Goal: Transaction & Acquisition: Purchase product/service

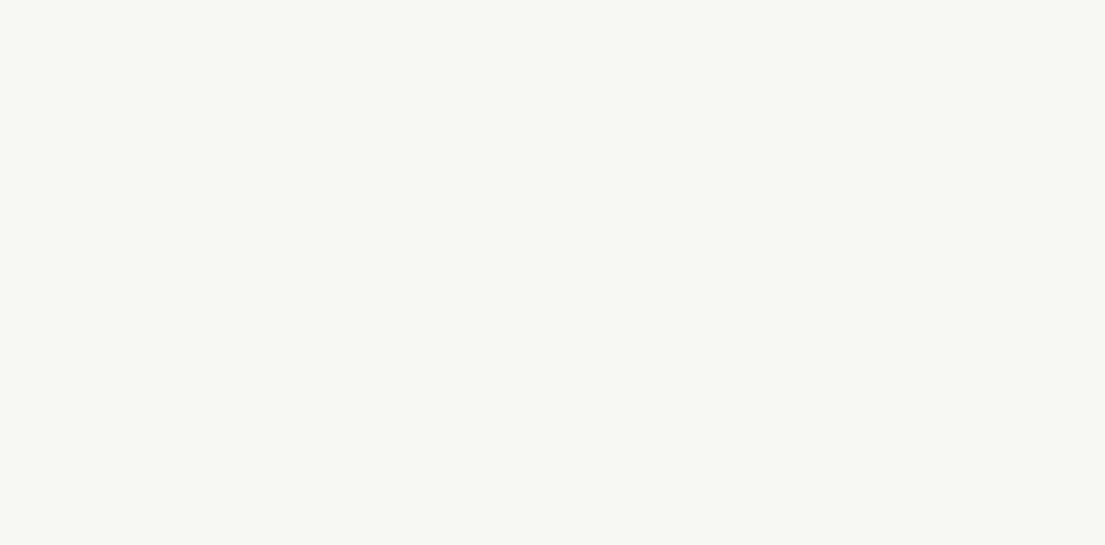
select select "FR"
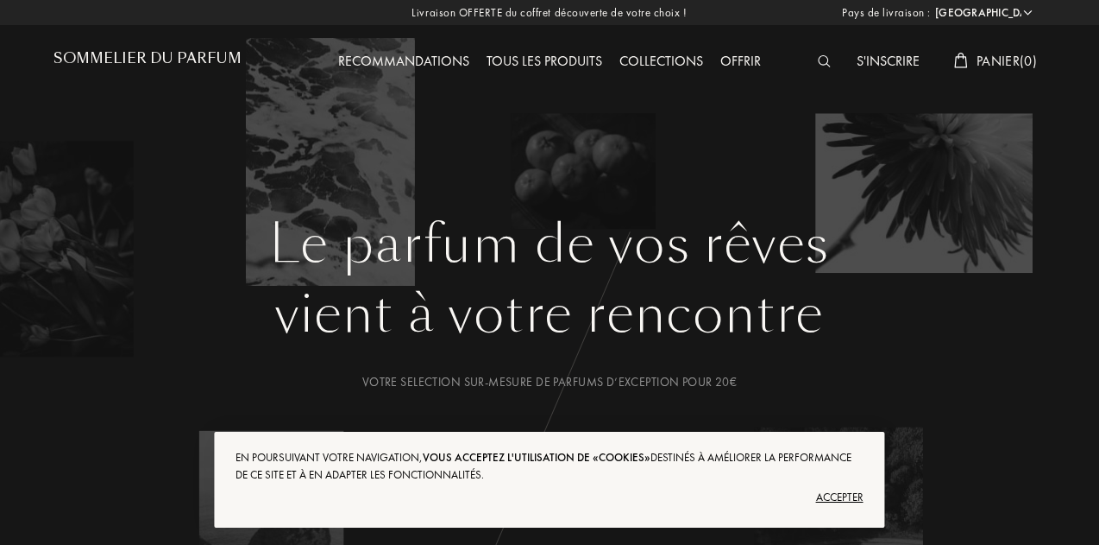
click at [853, 500] on div "Accepter" at bounding box center [549, 497] width 627 height 28
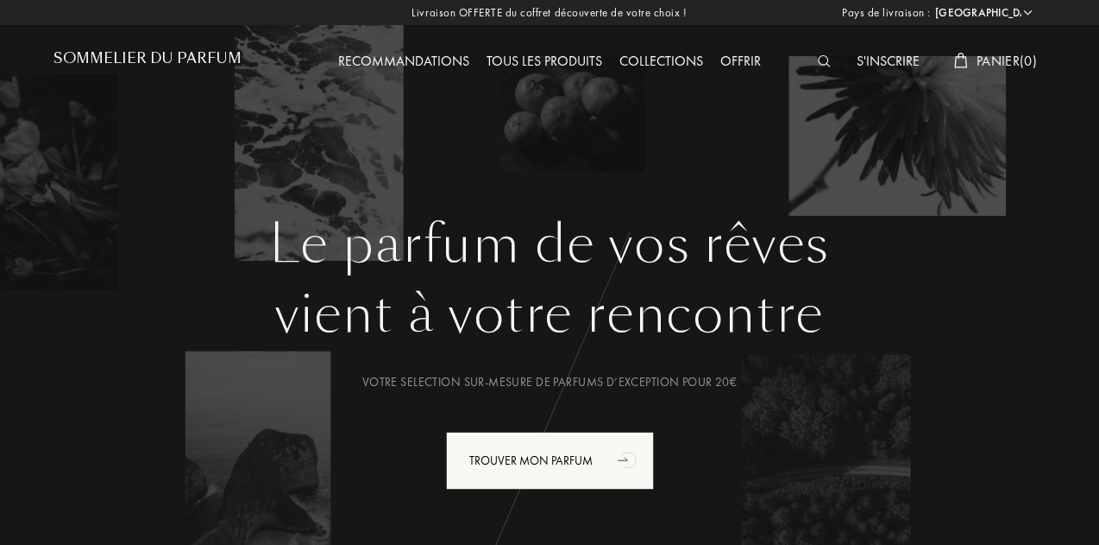
click at [523, 60] on div "Tous les produits" at bounding box center [544, 62] width 133 height 22
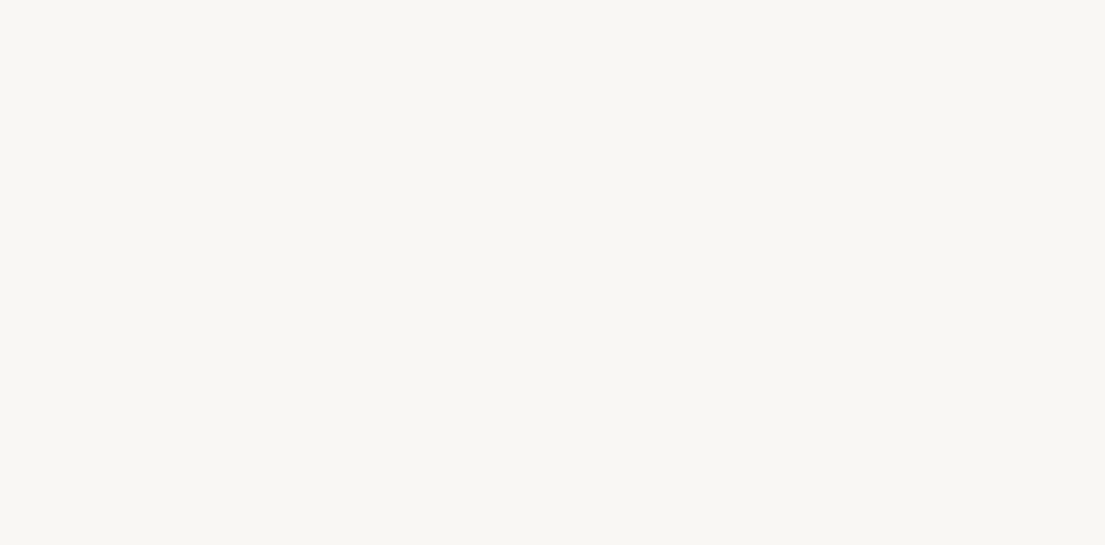
select select "FR"
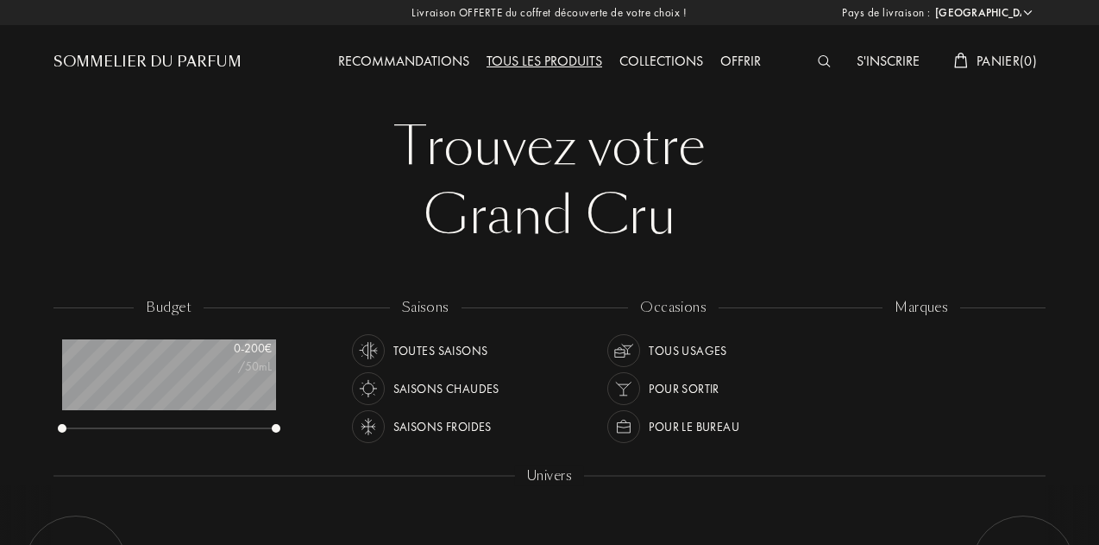
scroll to position [86, 214]
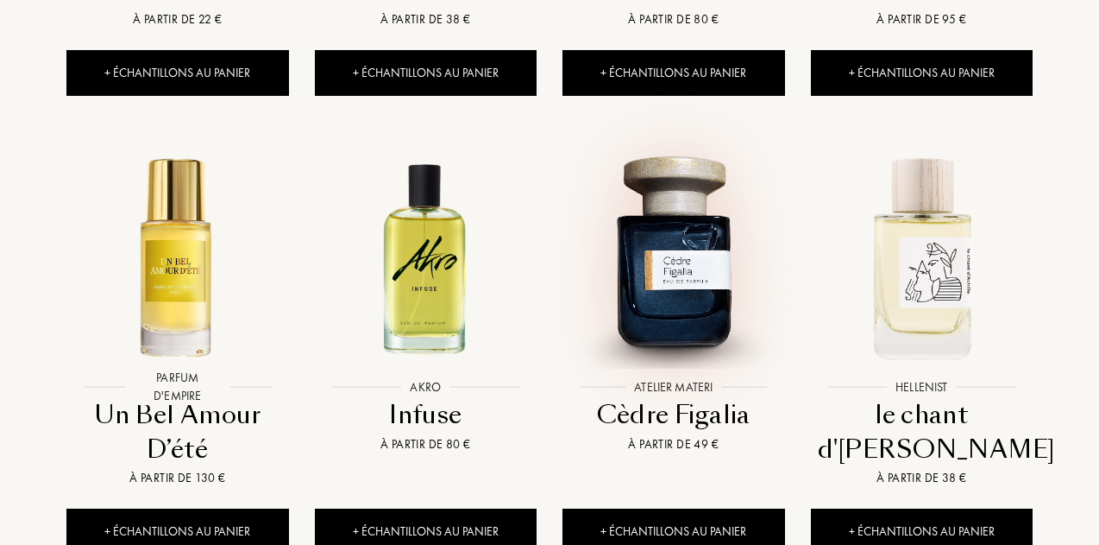
scroll to position [1553, 0]
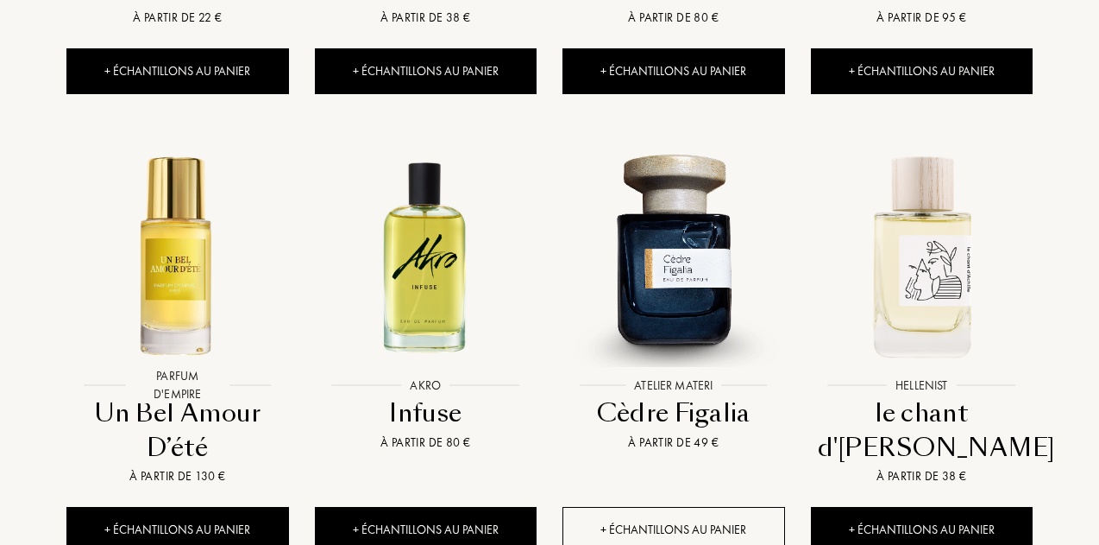
click at [611, 507] on div "+ Échantillons au panier" at bounding box center [674, 530] width 223 height 46
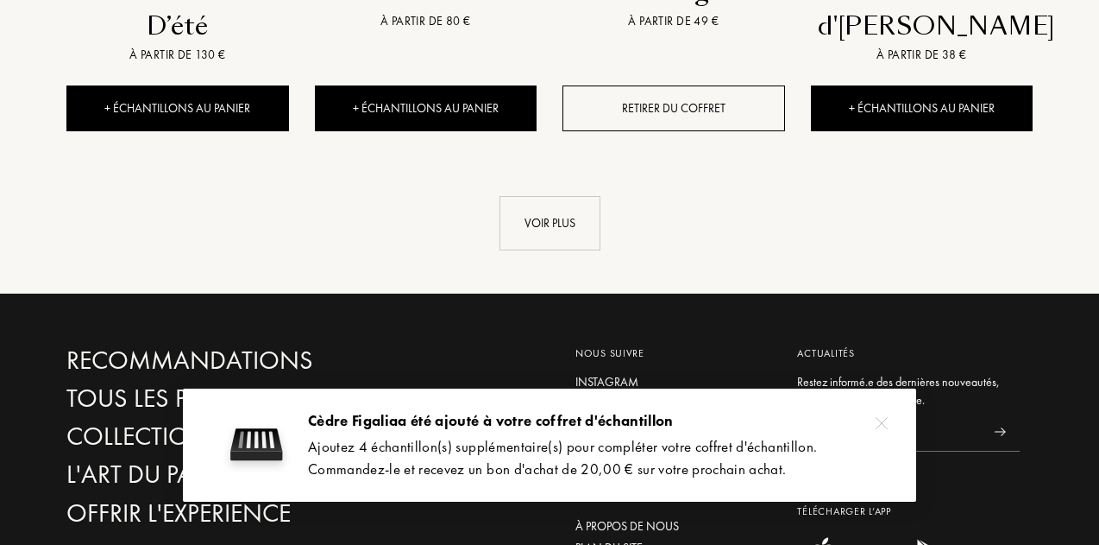
scroll to position [1975, 0]
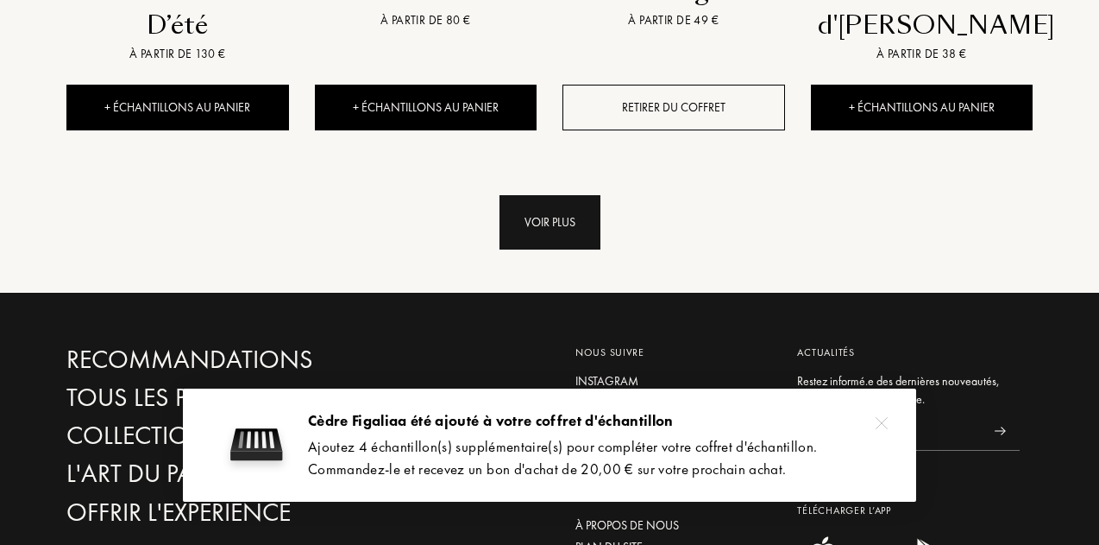
click at [559, 195] on div "Voir plus" at bounding box center [550, 222] width 101 height 54
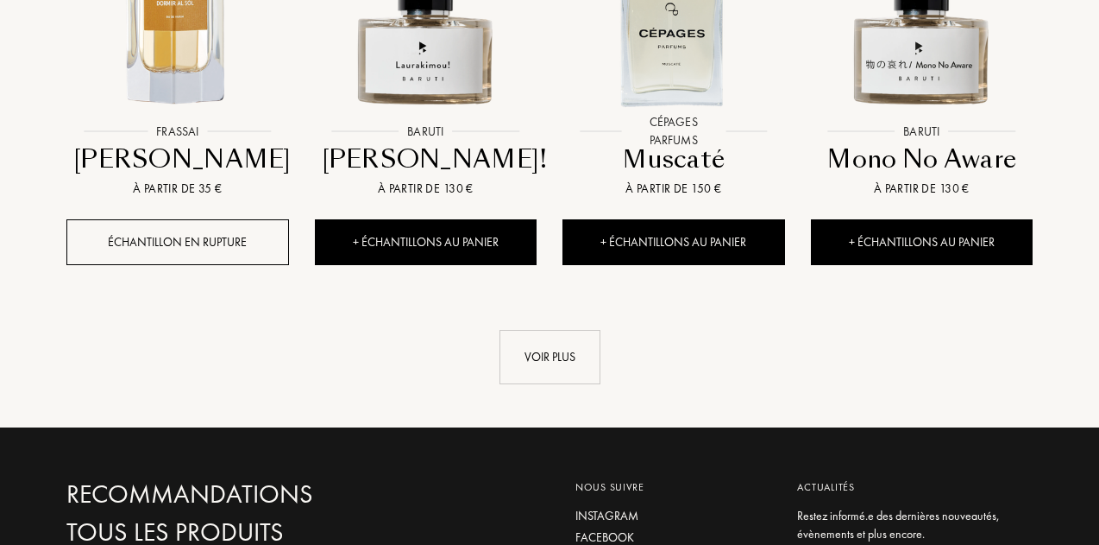
scroll to position [3214, 0]
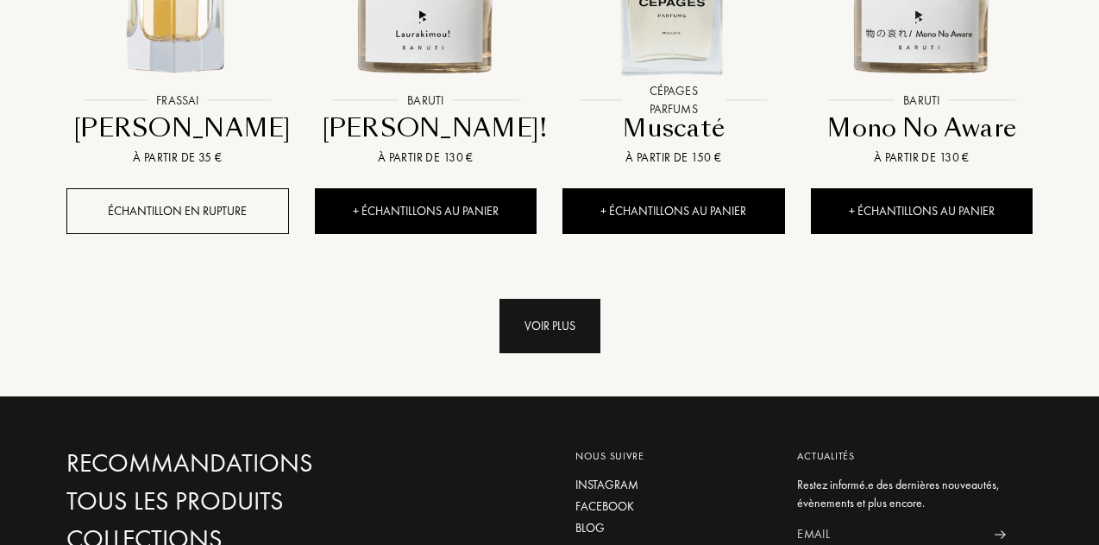
click at [533, 299] on div "Voir plus" at bounding box center [550, 326] width 101 height 54
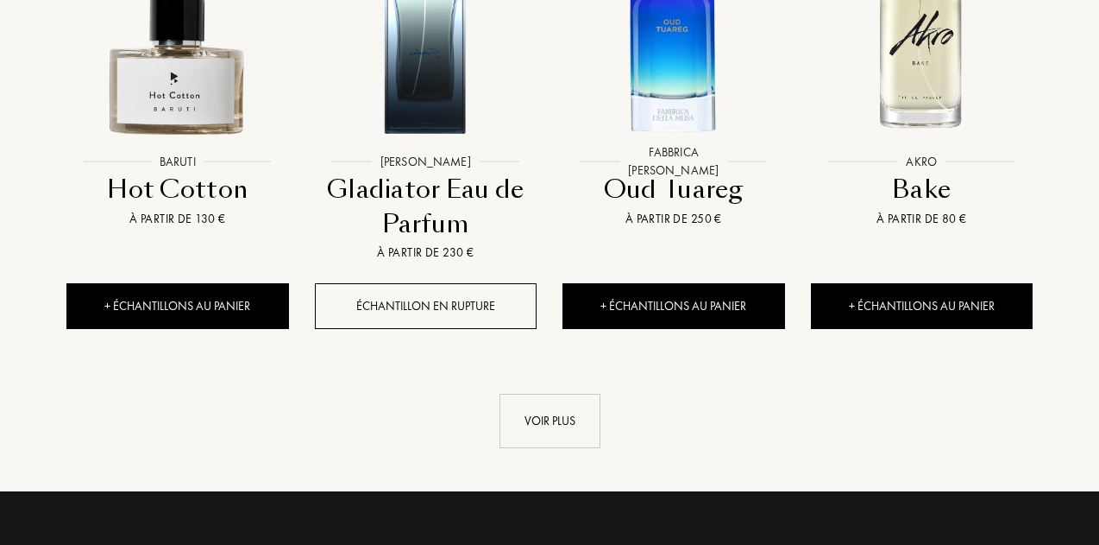
scroll to position [4495, 0]
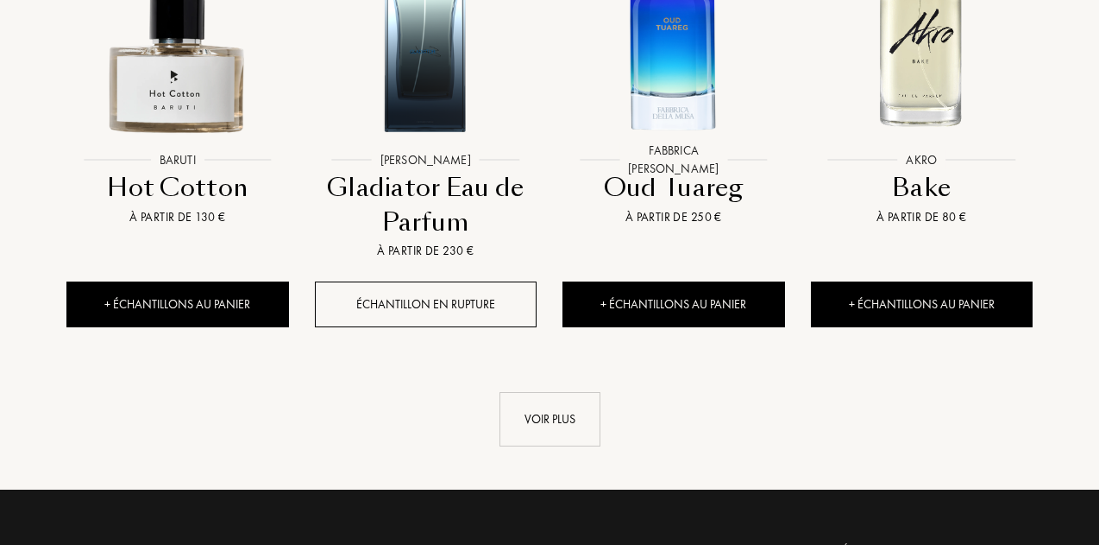
click at [550, 392] on div "Voir plus" at bounding box center [550, 419] width 101 height 54
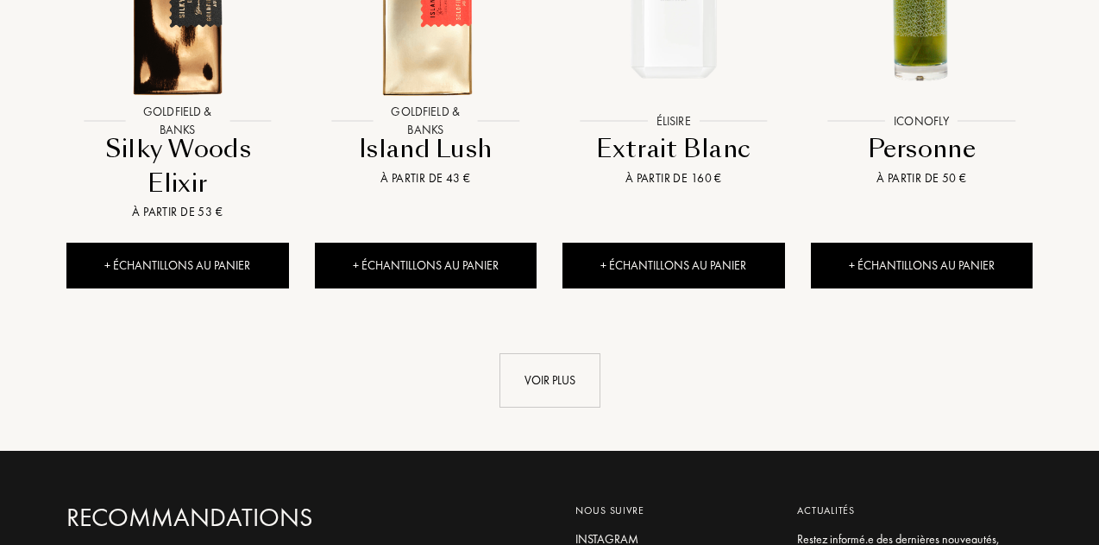
scroll to position [5843, 0]
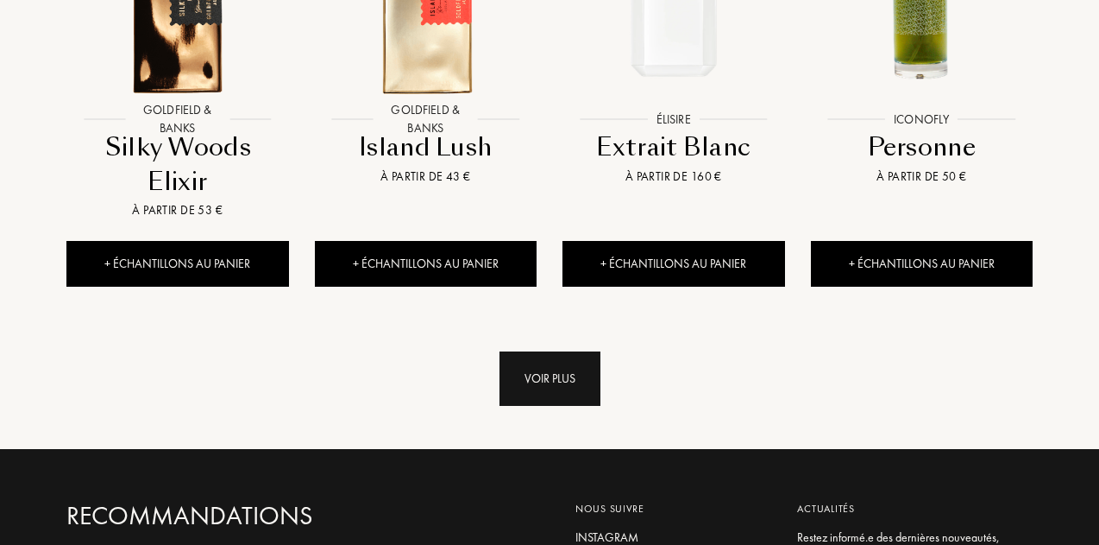
click at [551, 351] on div "Voir plus" at bounding box center [550, 378] width 101 height 54
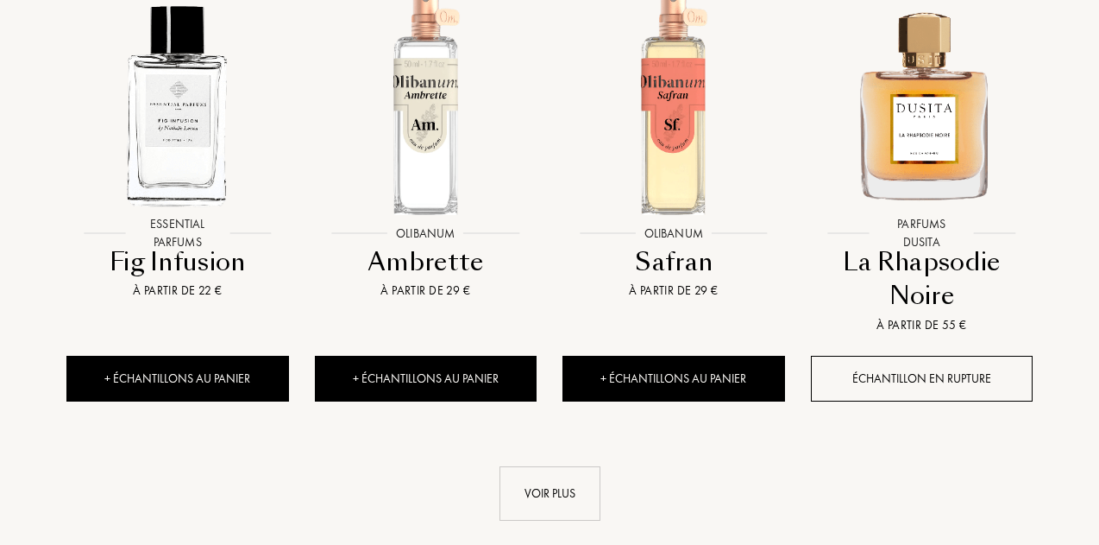
scroll to position [7115, 0]
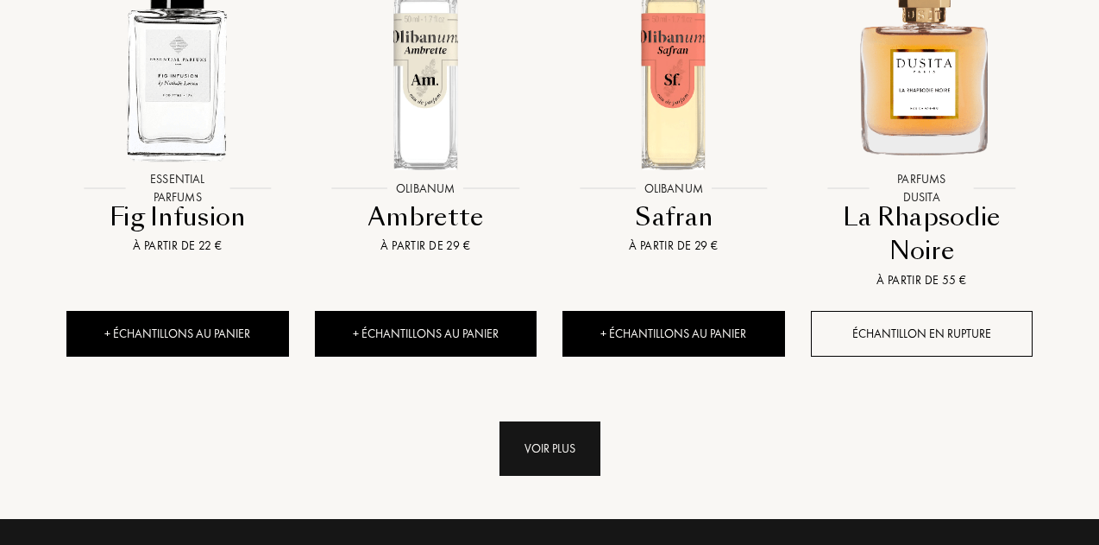
click at [561, 421] on div "Voir plus" at bounding box center [550, 448] width 101 height 54
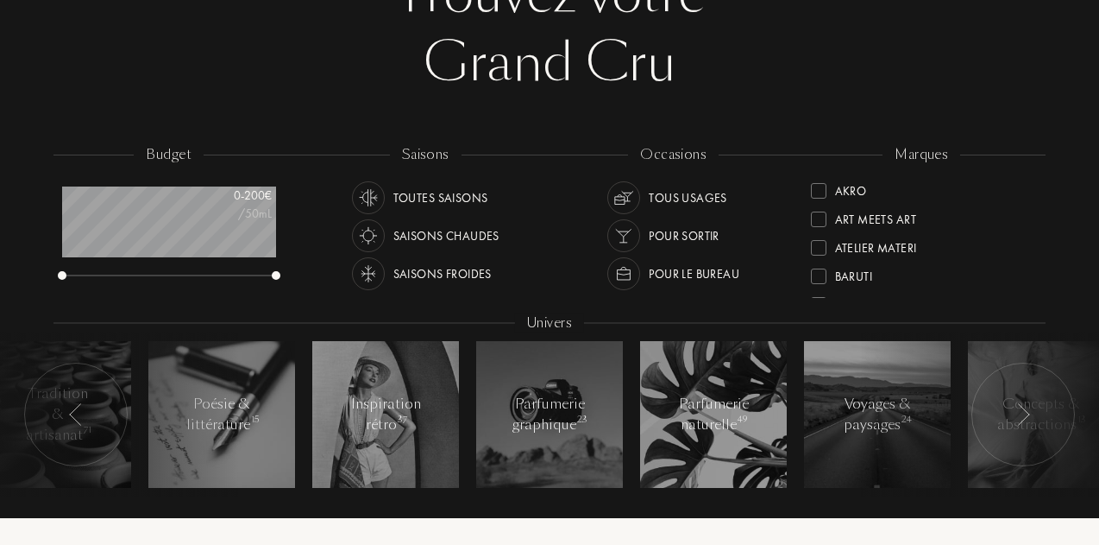
scroll to position [0, 0]
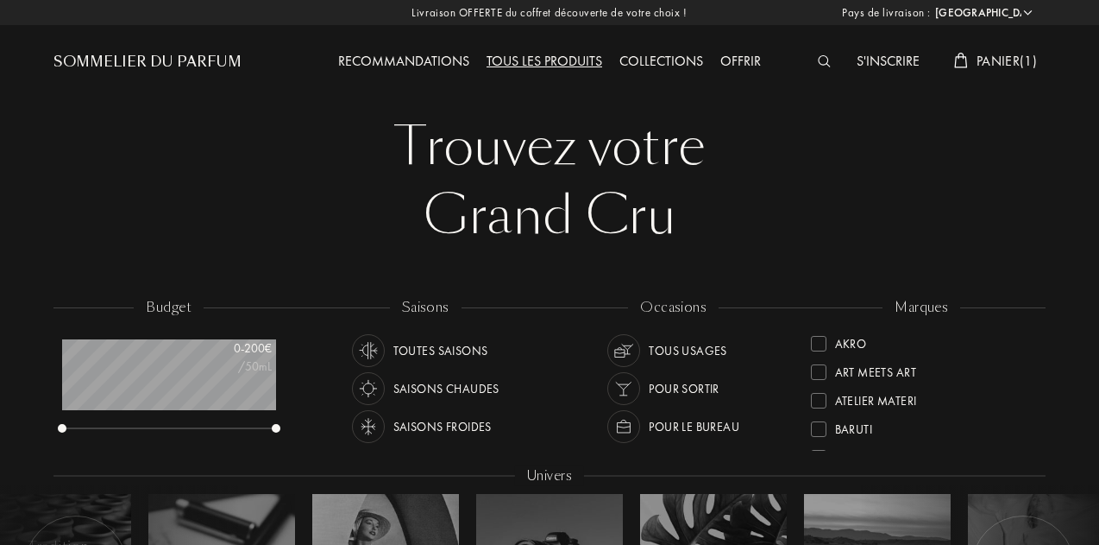
click at [820, 64] on img at bounding box center [824, 61] width 13 height 12
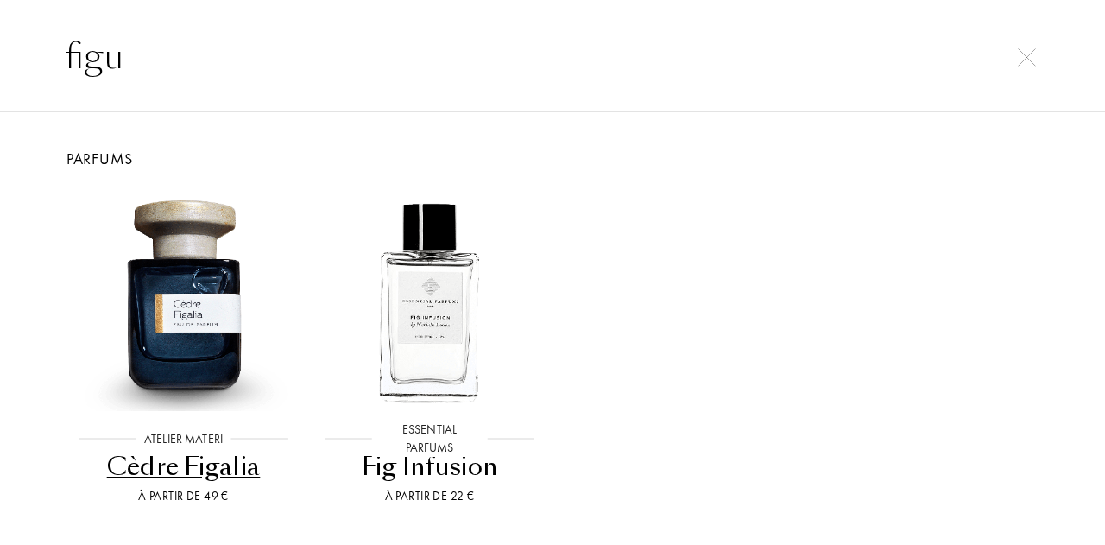
scroll to position [75, 0]
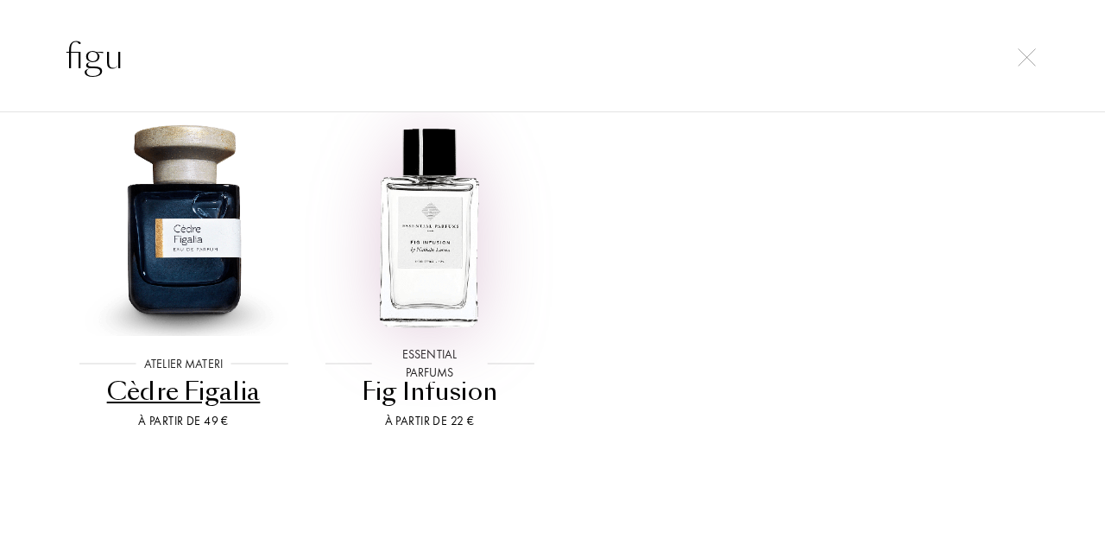
type input "figu"
click at [437, 239] on img at bounding box center [429, 225] width 222 height 222
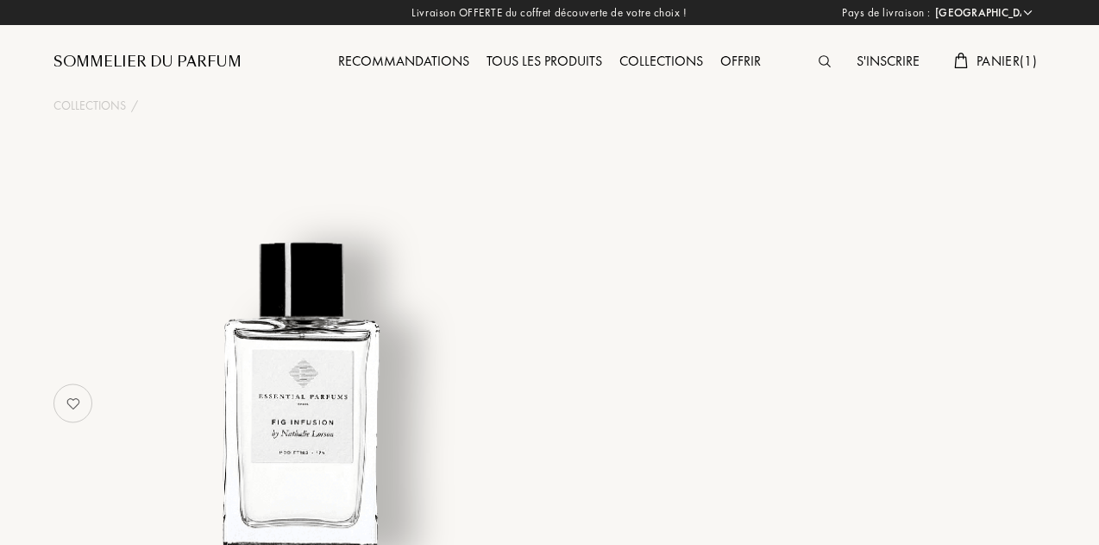
select select "FR"
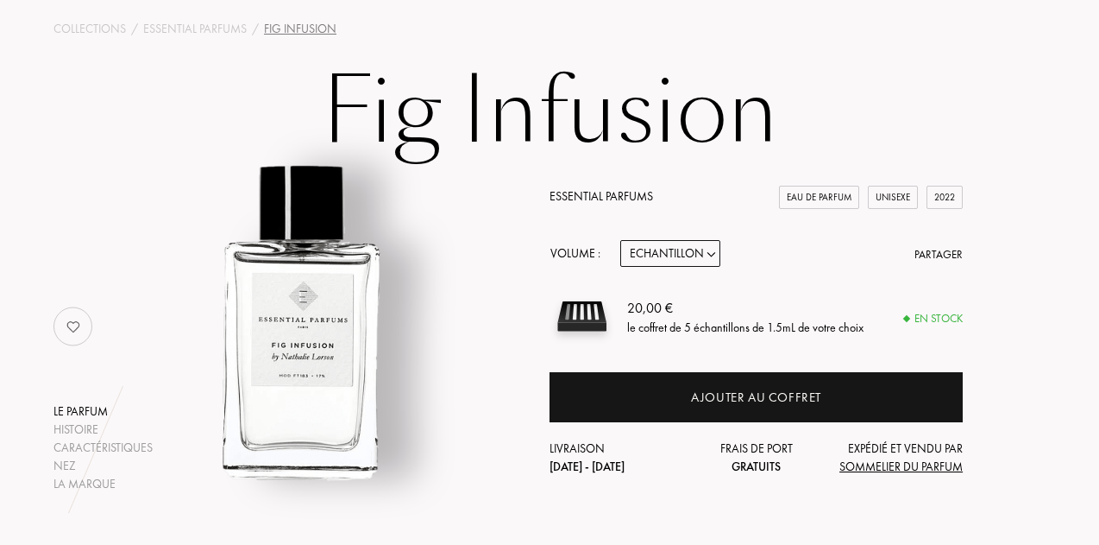
scroll to position [81, 0]
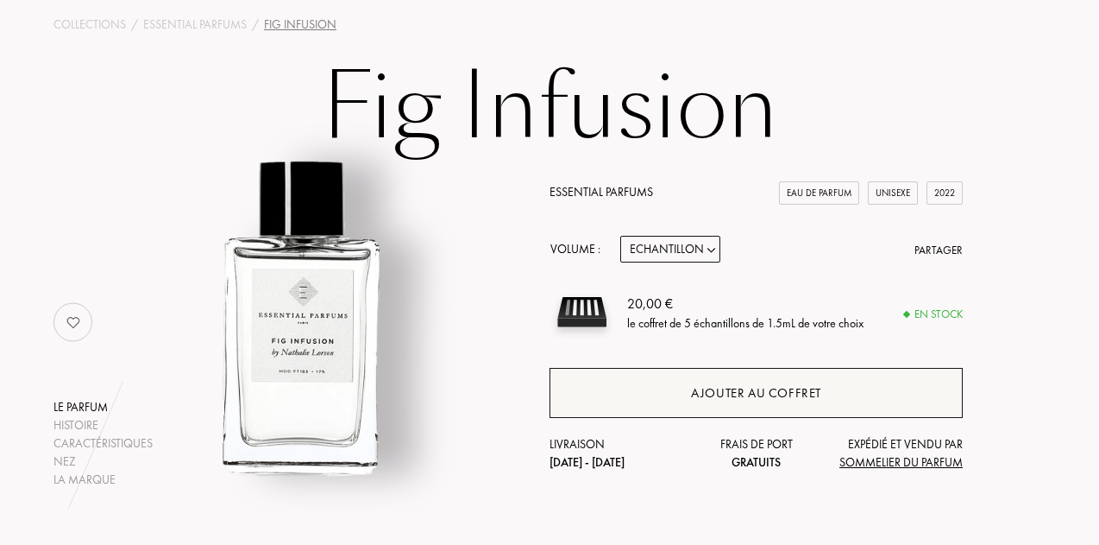
click at [677, 381] on div "Ajouter au coffret" at bounding box center [756, 393] width 413 height 50
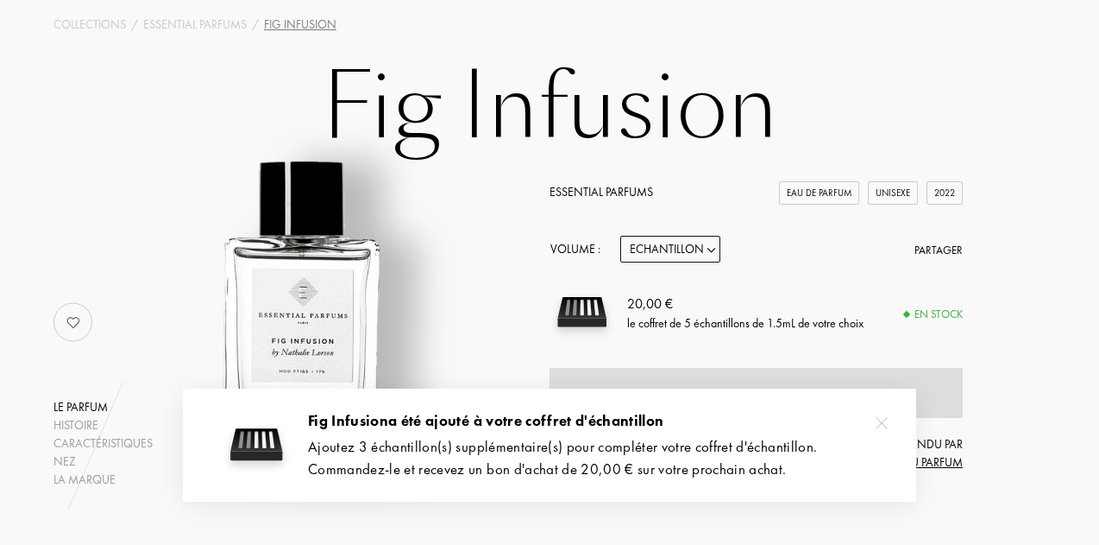
click at [884, 422] on img at bounding box center [882, 423] width 12 height 12
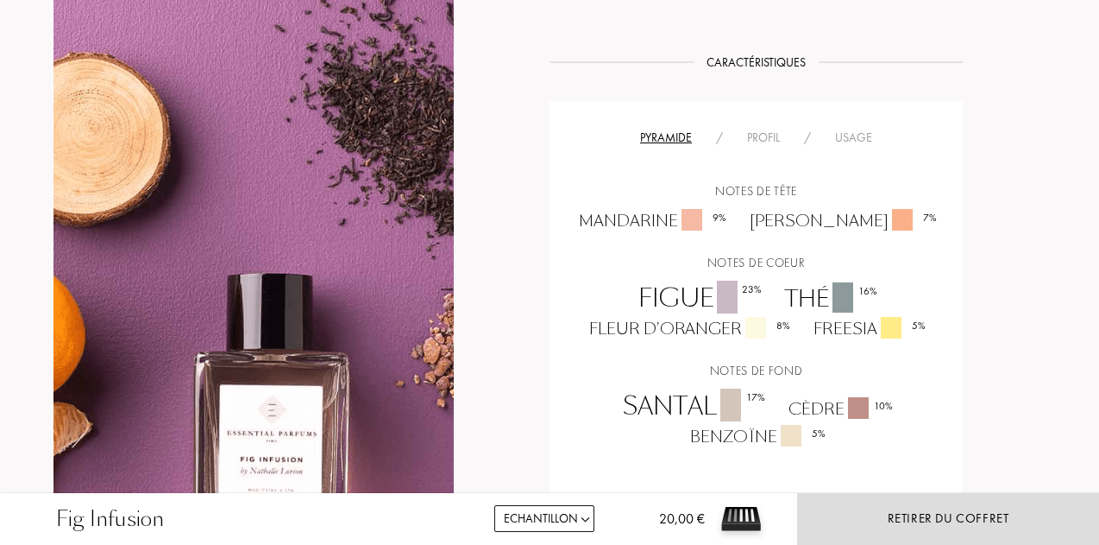
scroll to position [1256, 0]
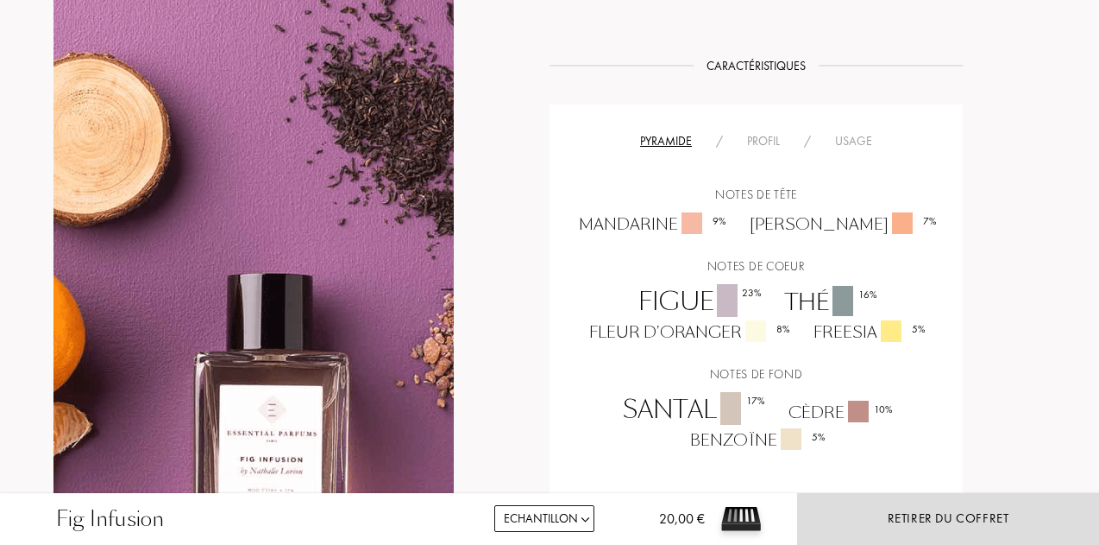
click at [770, 132] on div "Profil" at bounding box center [763, 141] width 57 height 18
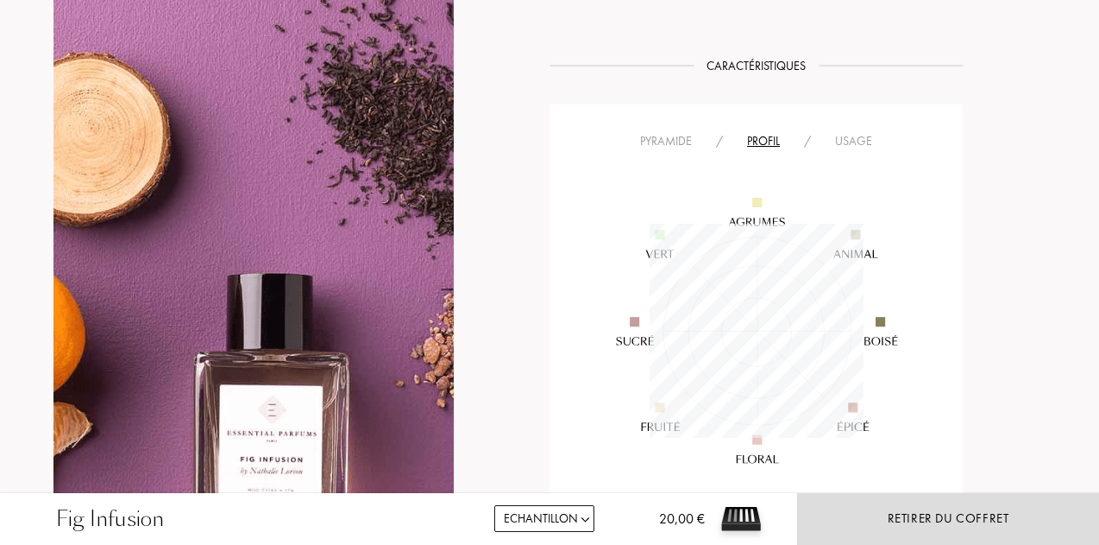
scroll to position [214, 214]
click at [854, 132] on div "Usage" at bounding box center [853, 141] width 61 height 18
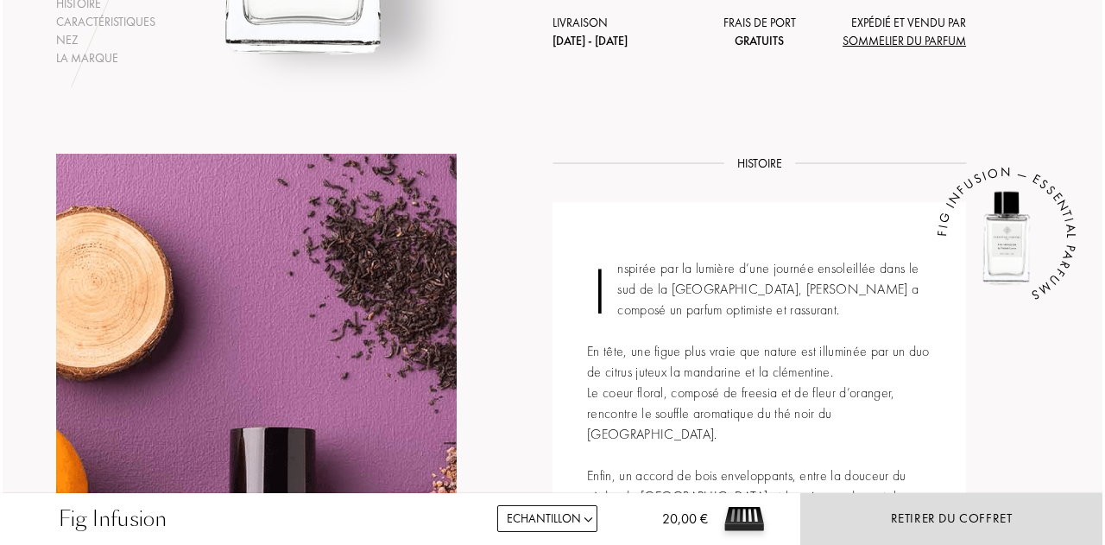
scroll to position [0, 0]
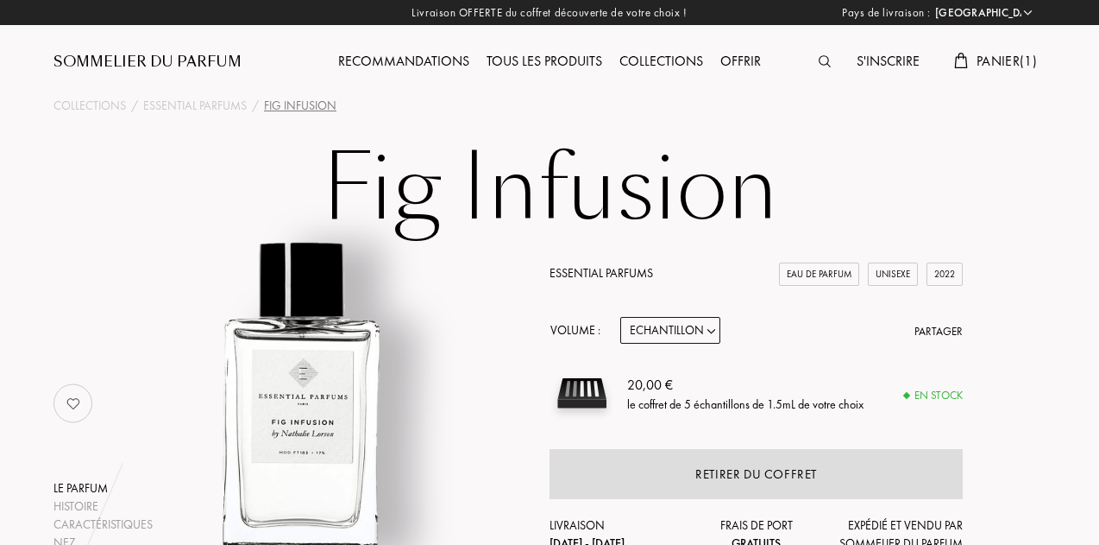
click at [819, 62] on img at bounding box center [825, 61] width 12 height 12
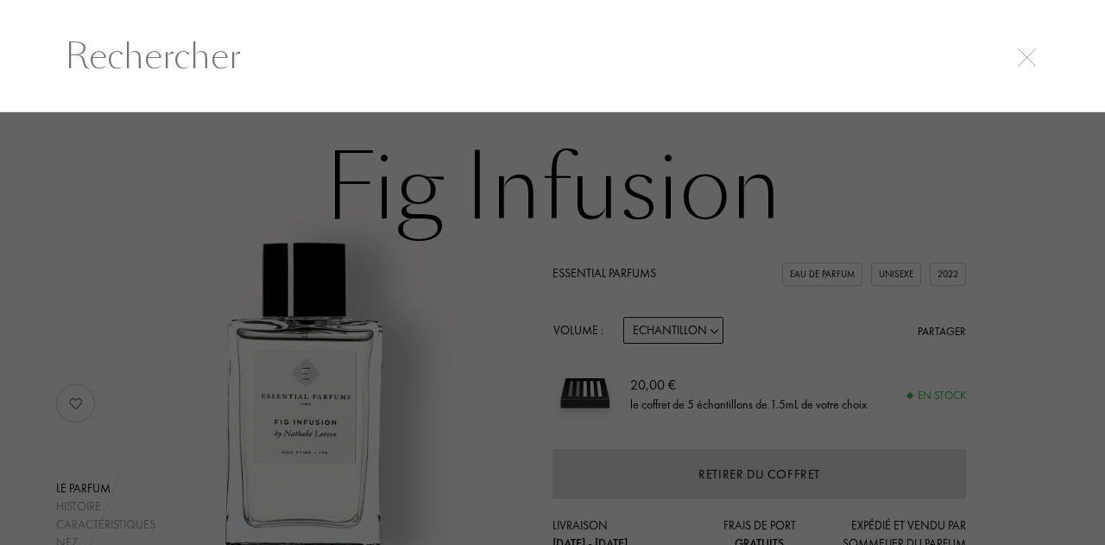
click at [195, 61] on input "text" at bounding box center [552, 56] width 1044 height 52
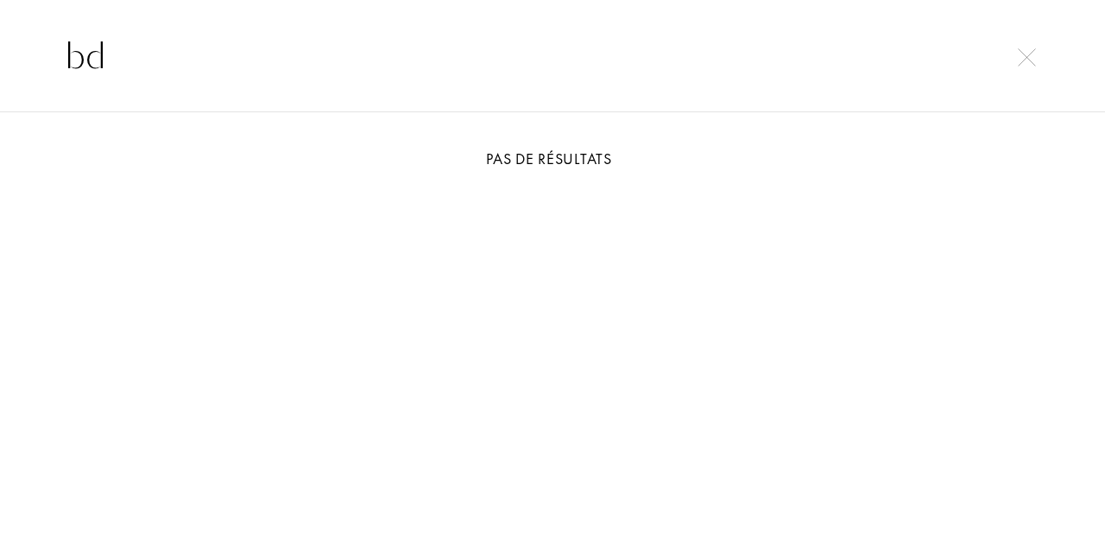
type input "b"
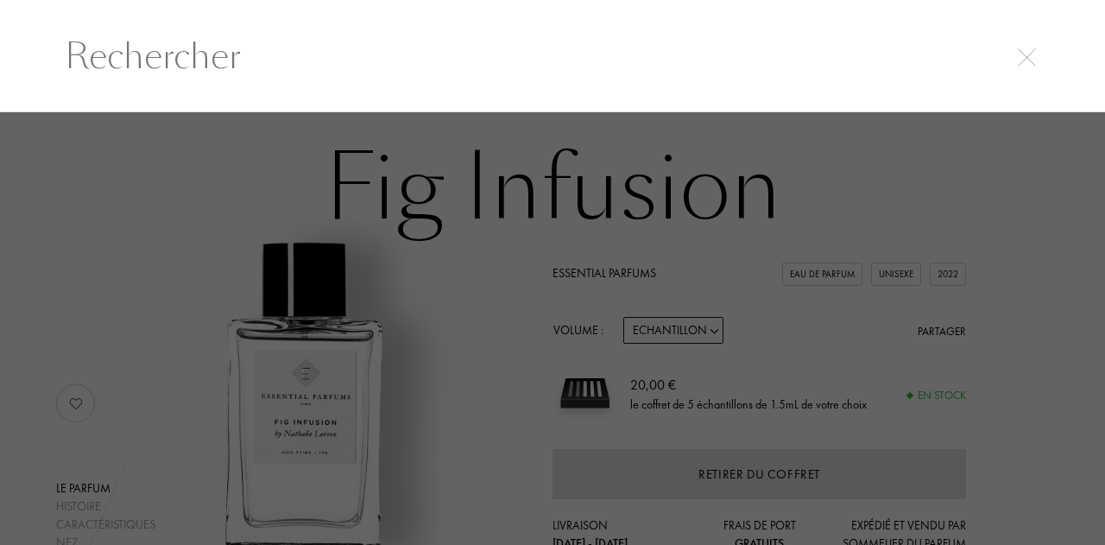
click at [1025, 59] on img at bounding box center [1026, 57] width 18 height 18
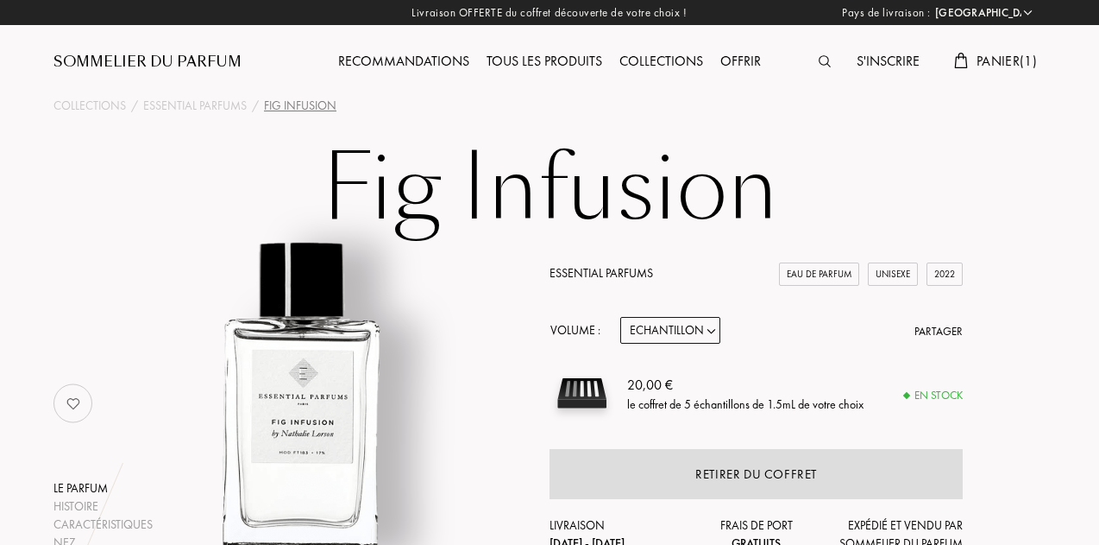
click at [510, 66] on div "Tous les produits" at bounding box center [544, 62] width 133 height 22
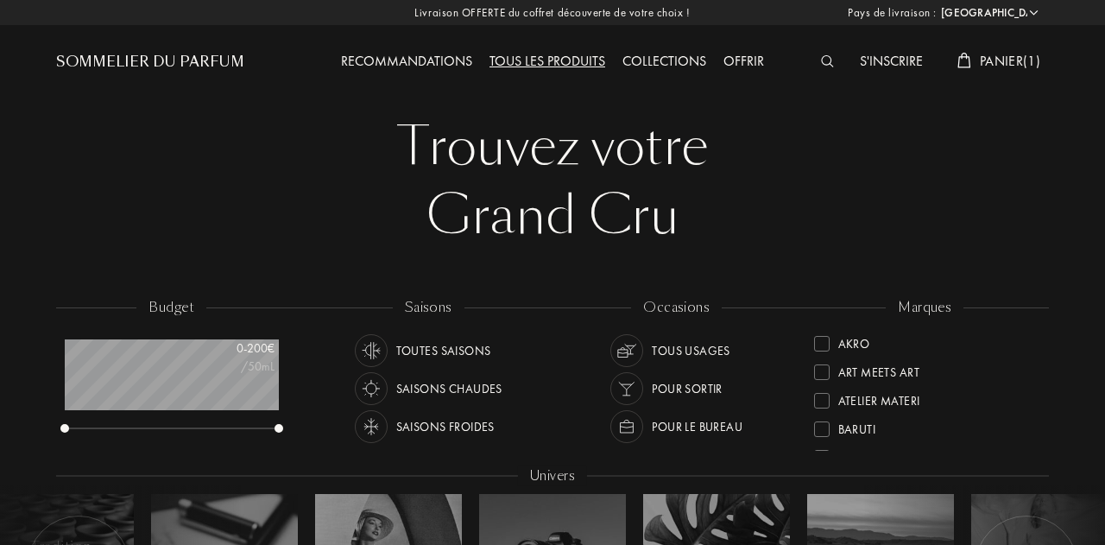
select select "FR"
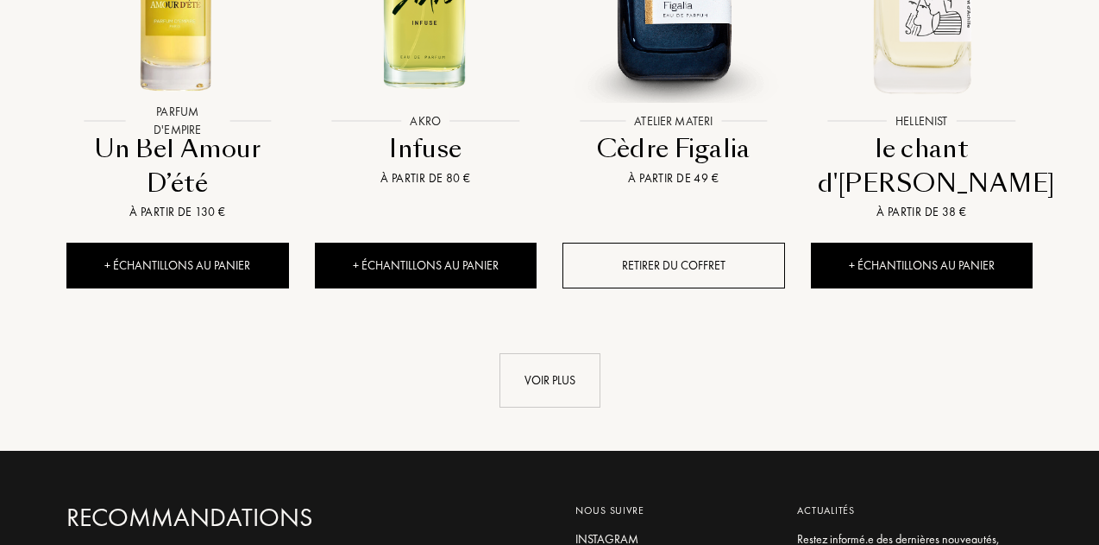
scroll to position [1824, 0]
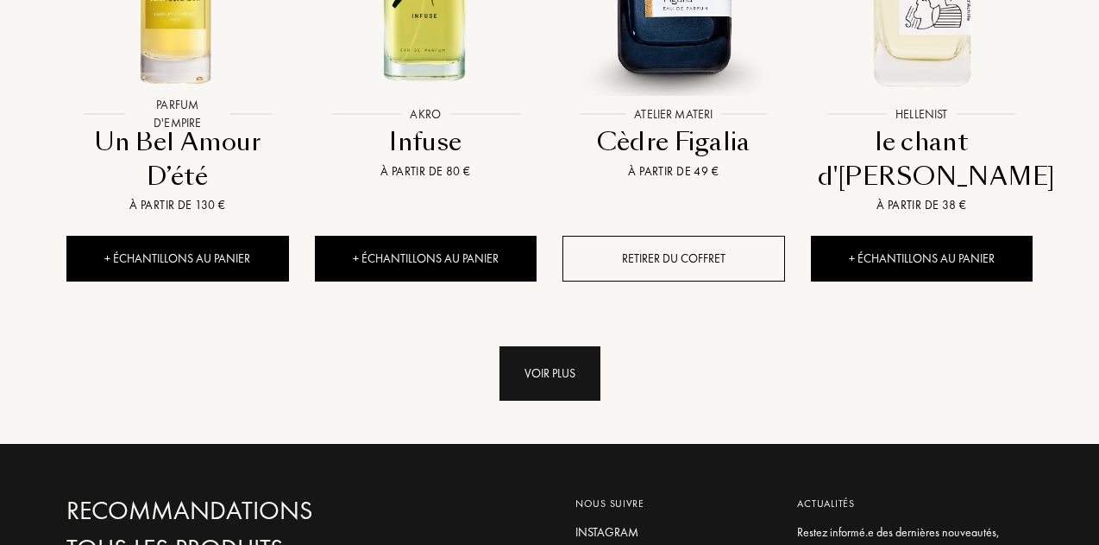
click at [545, 346] on div "Voir plus" at bounding box center [550, 373] width 101 height 54
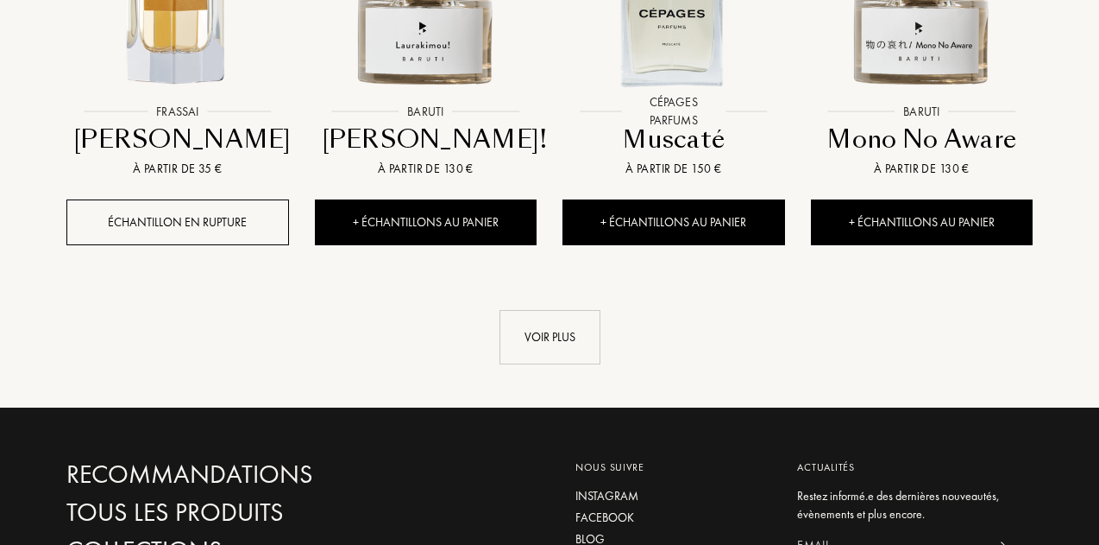
scroll to position [3213, 0]
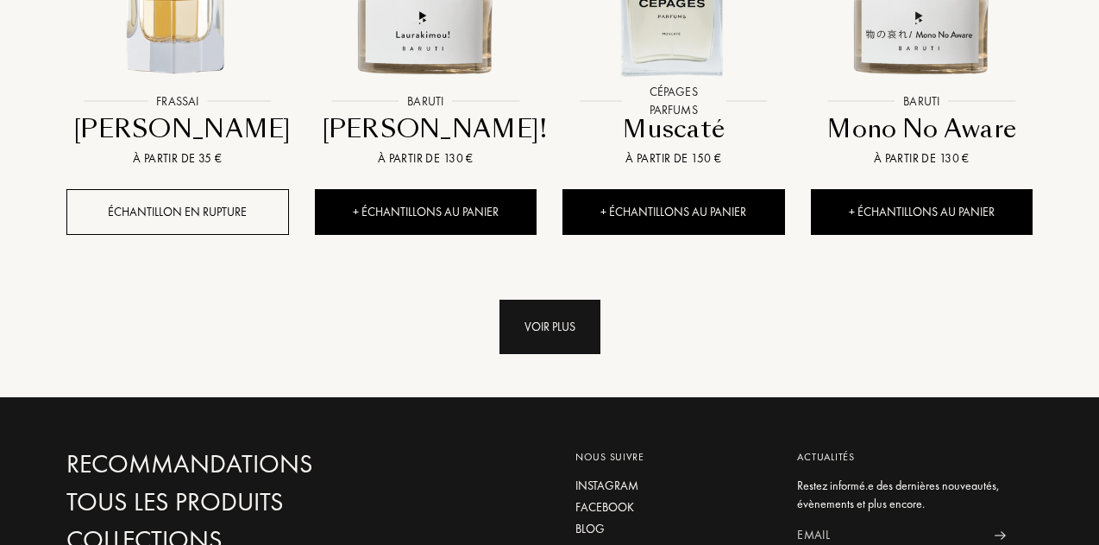
click at [540, 299] on div "Voir plus" at bounding box center [550, 326] width 101 height 54
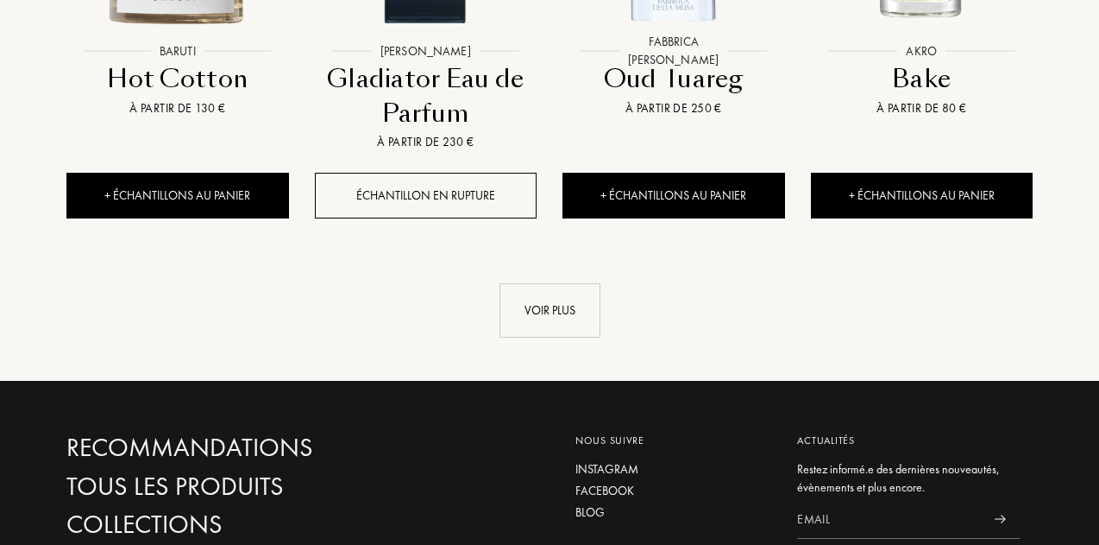
scroll to position [4606, 0]
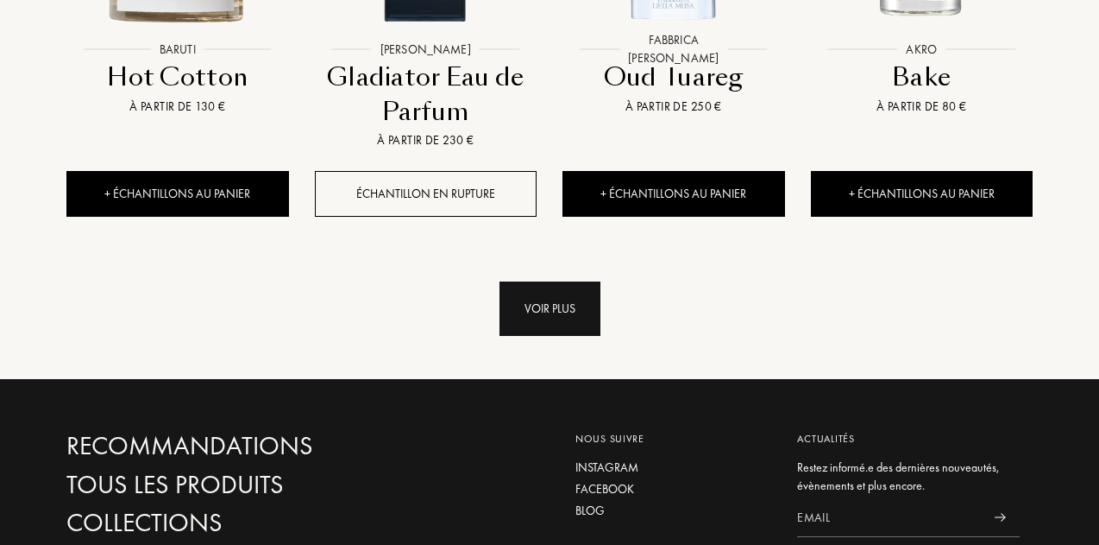
click at [540, 281] on div "Voir plus" at bounding box center [550, 308] width 101 height 54
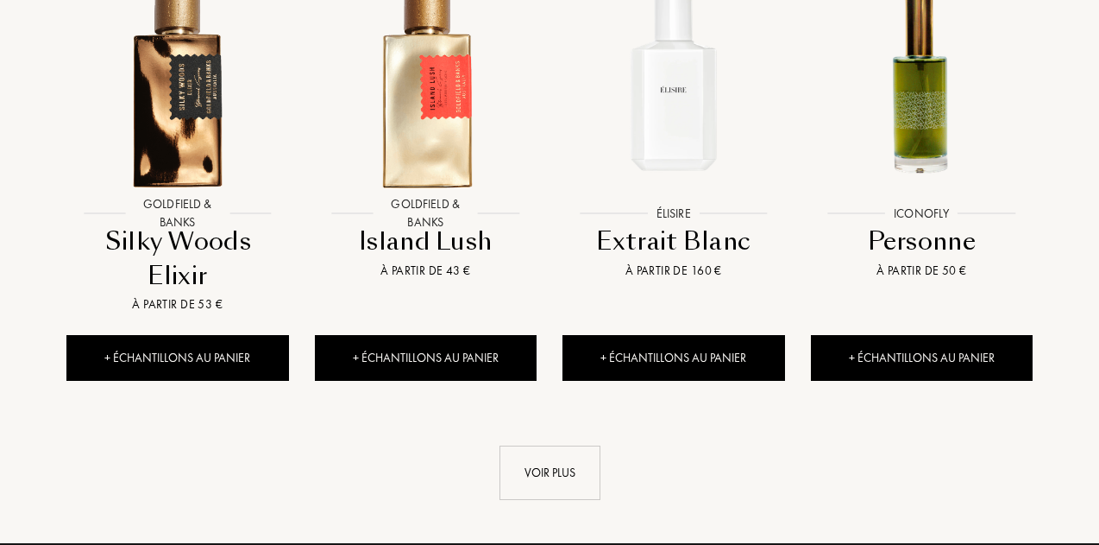
scroll to position [5750, 0]
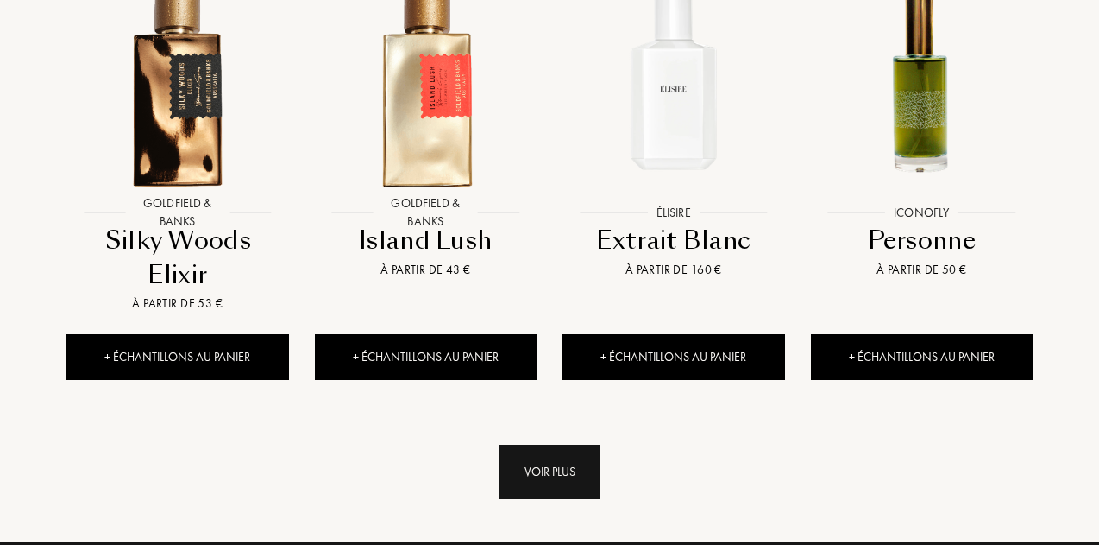
click at [563, 444] on div "Voir plus" at bounding box center [550, 471] width 101 height 54
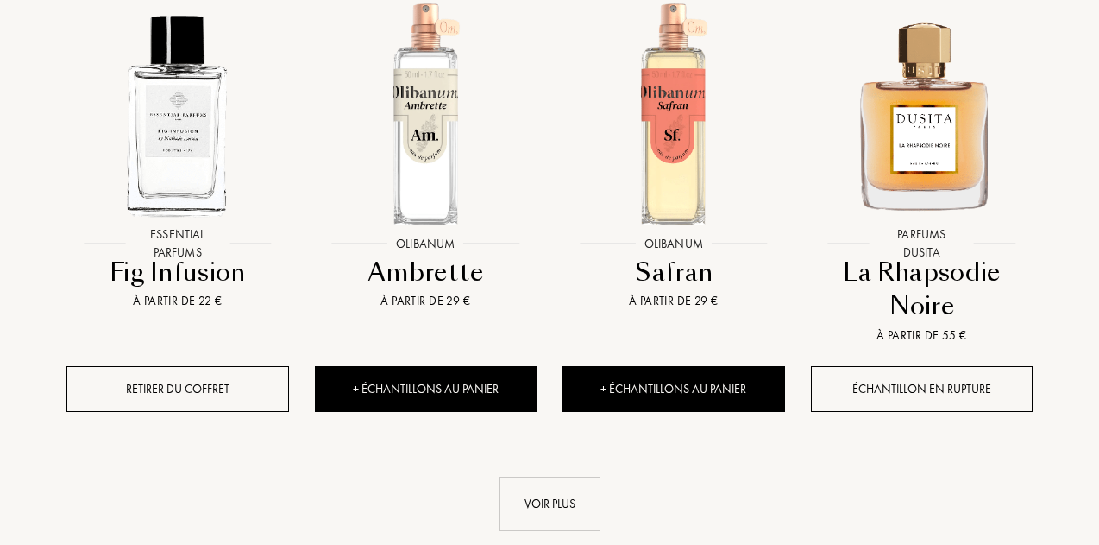
scroll to position [7141, 0]
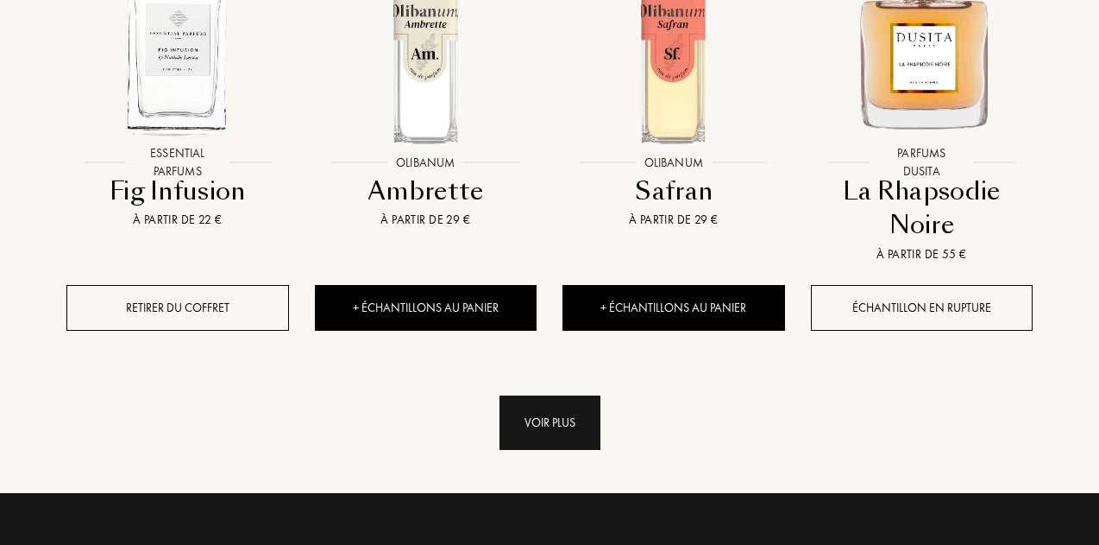
click at [555, 395] on div "Voir plus" at bounding box center [550, 422] width 101 height 54
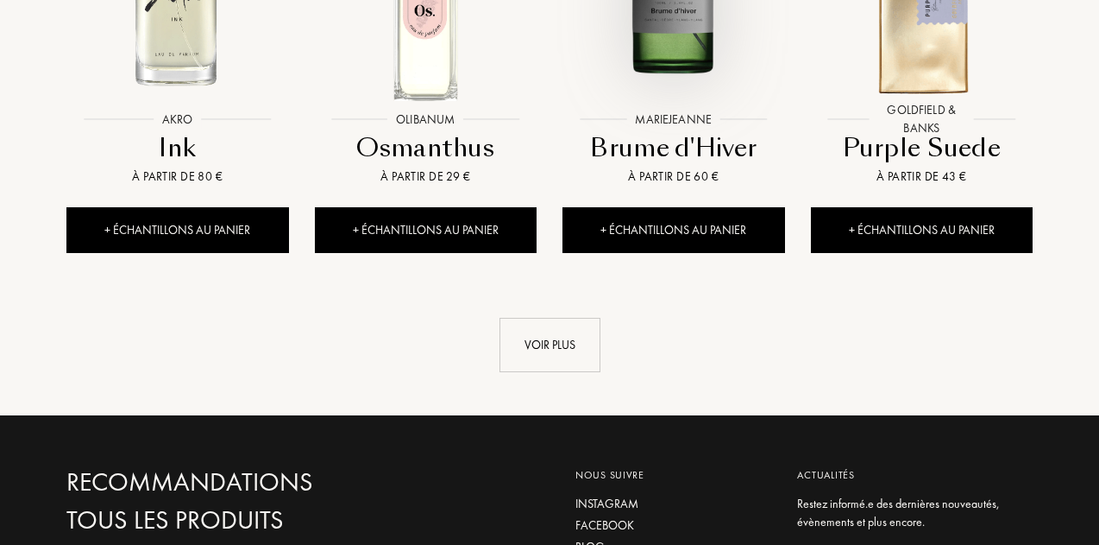
scroll to position [8494, 0]
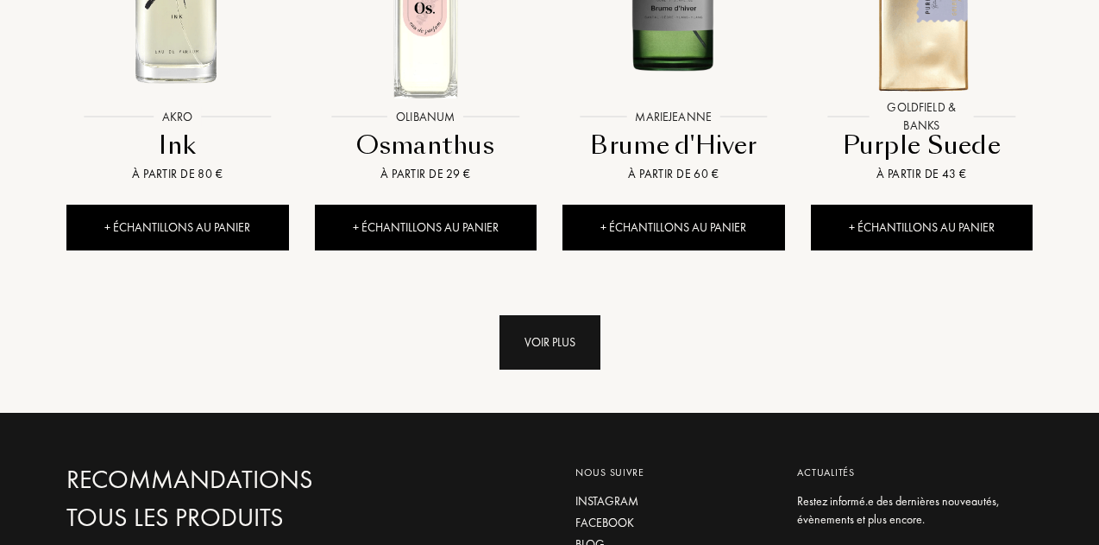
click at [545, 315] on div "Voir plus" at bounding box center [550, 342] width 101 height 54
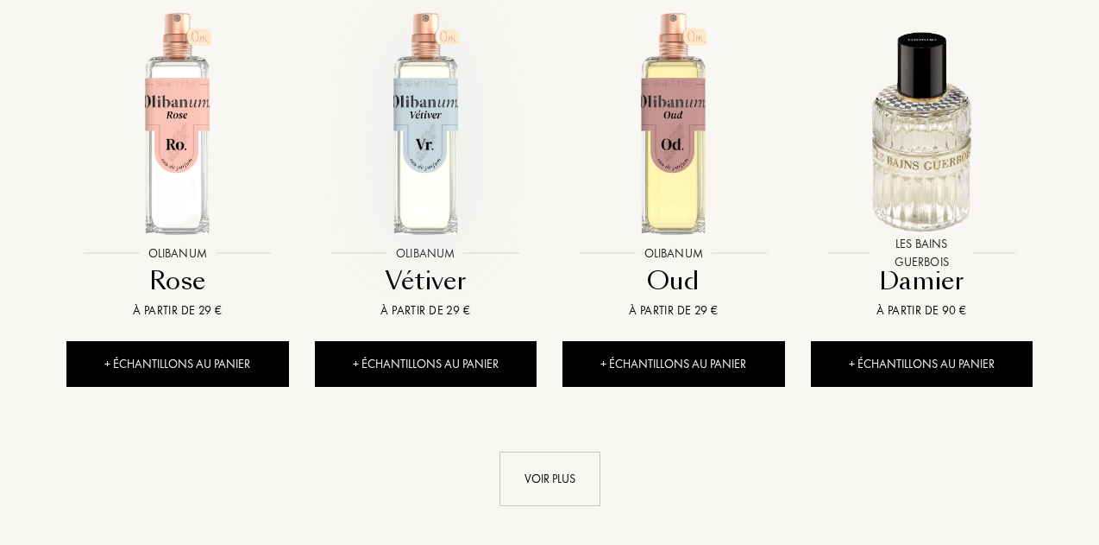
scroll to position [9635, 0]
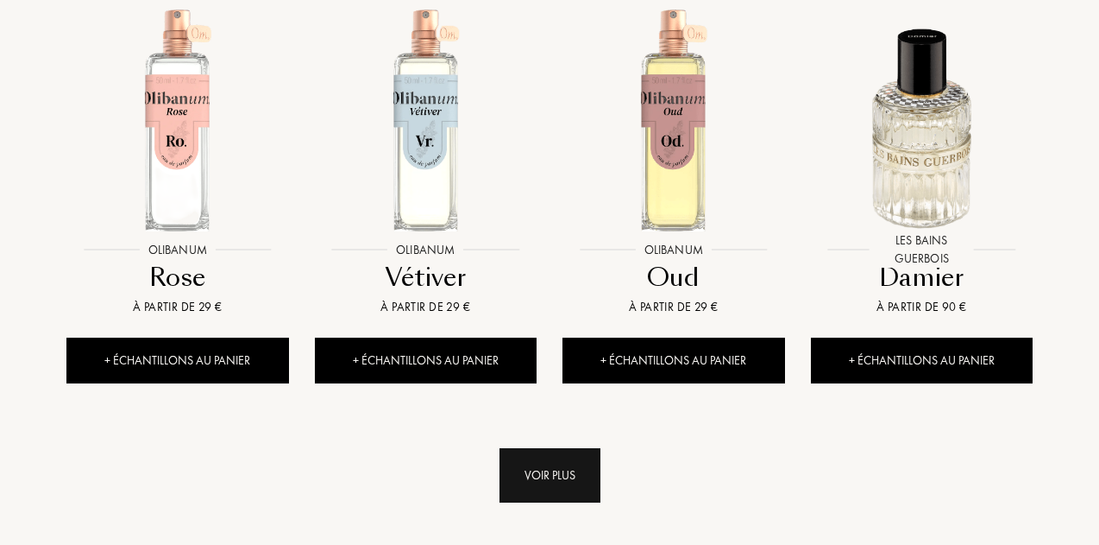
click at [532, 448] on div "Voir plus" at bounding box center [550, 475] width 101 height 54
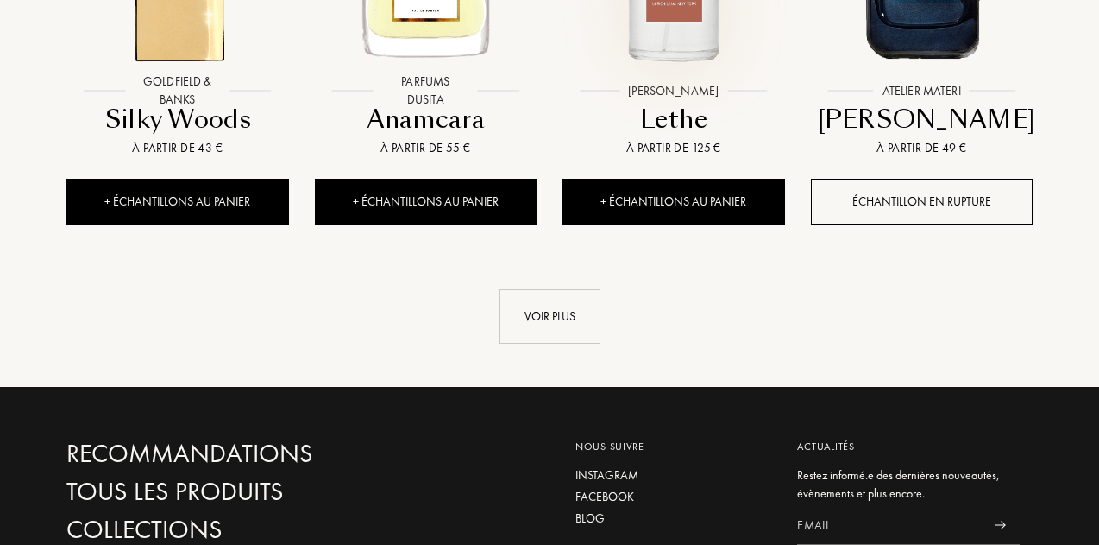
scroll to position [11069, 0]
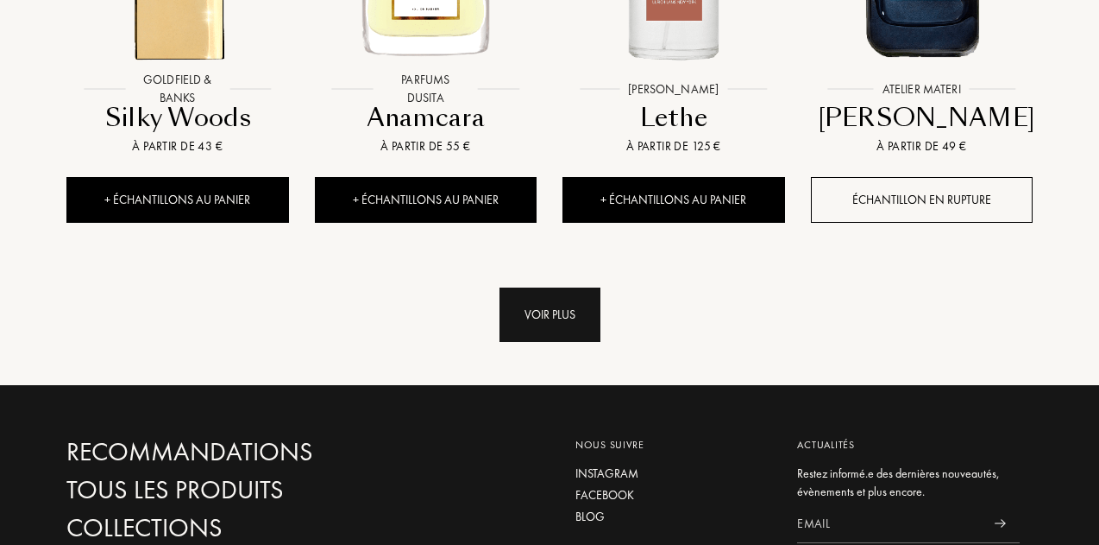
click at [538, 287] on div "Voir plus" at bounding box center [550, 314] width 101 height 54
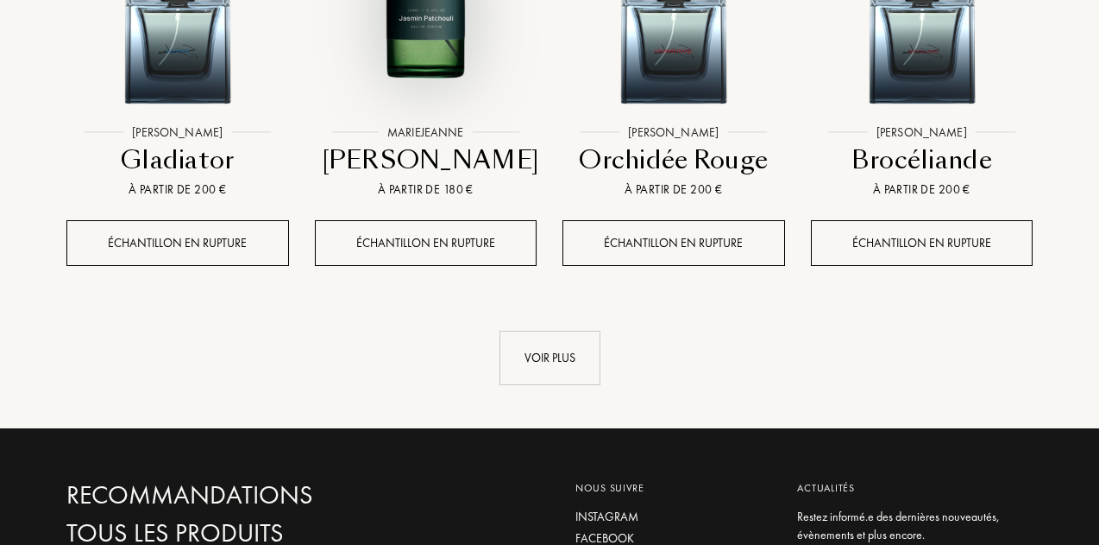
scroll to position [12334, 0]
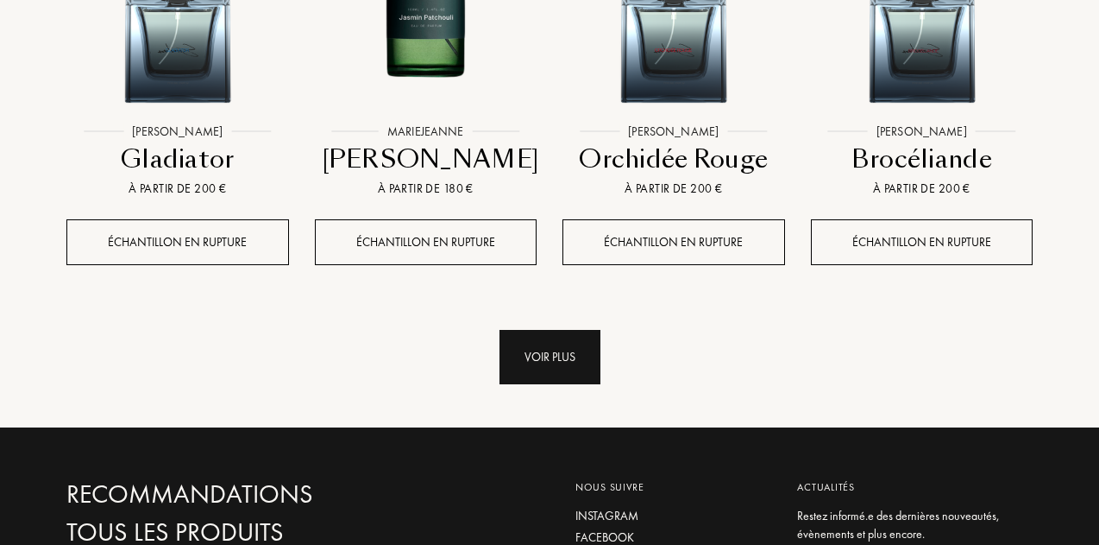
click at [538, 330] on div "Voir plus" at bounding box center [550, 357] width 101 height 54
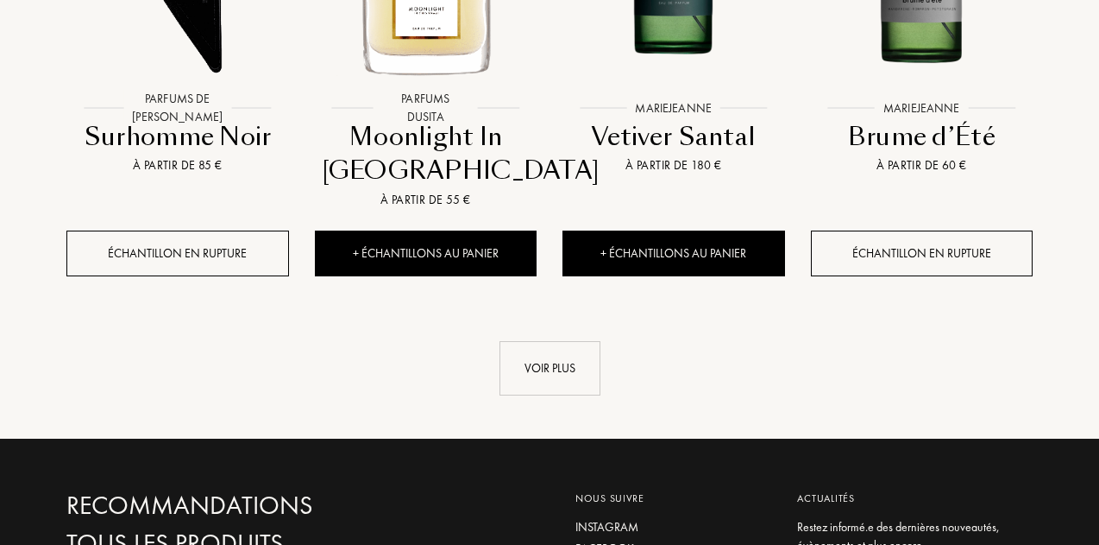
scroll to position [13631, 0]
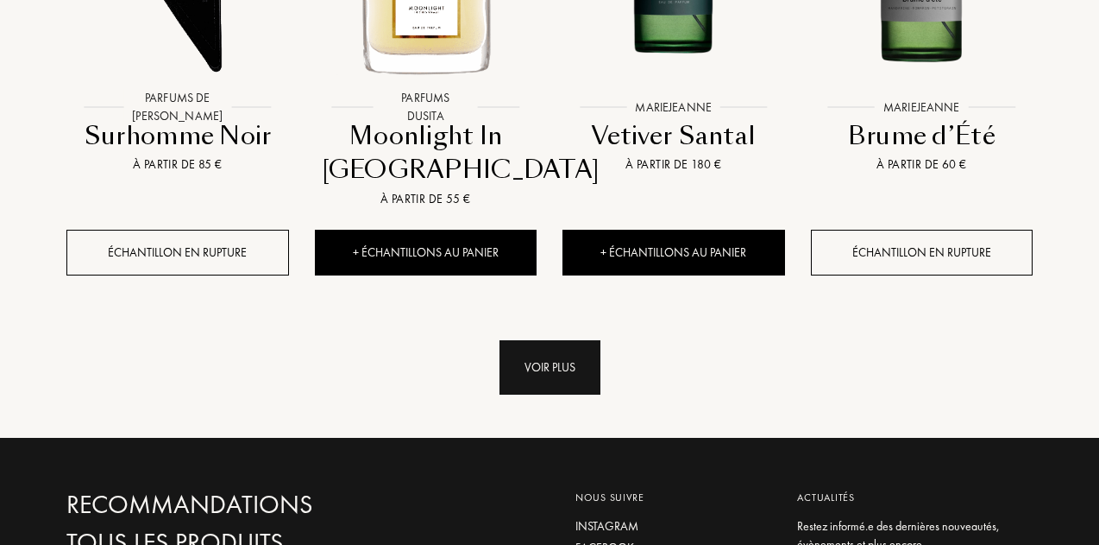
click at [538, 340] on div "Voir plus" at bounding box center [550, 367] width 101 height 54
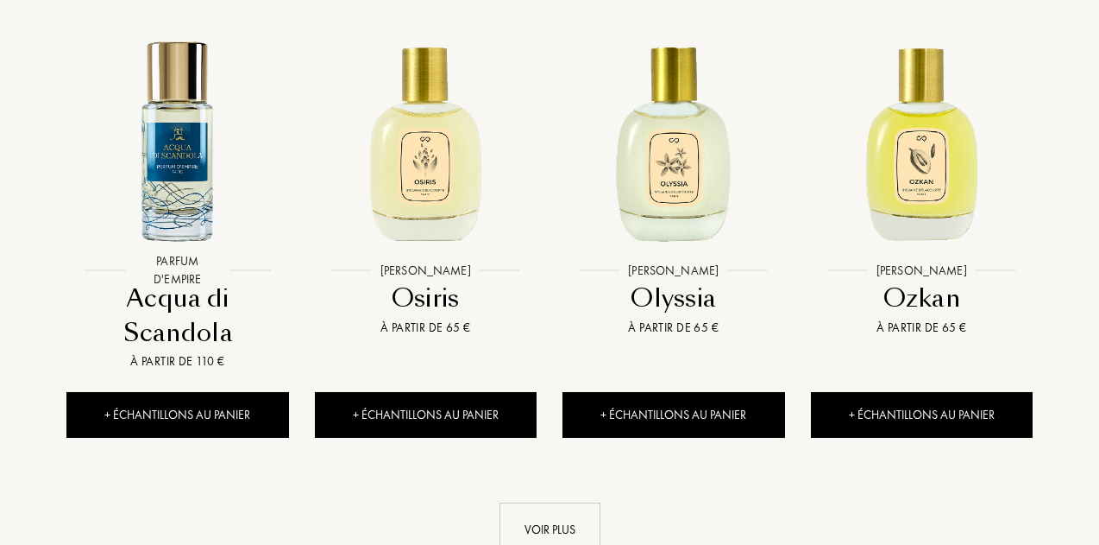
scroll to position [14813, 0]
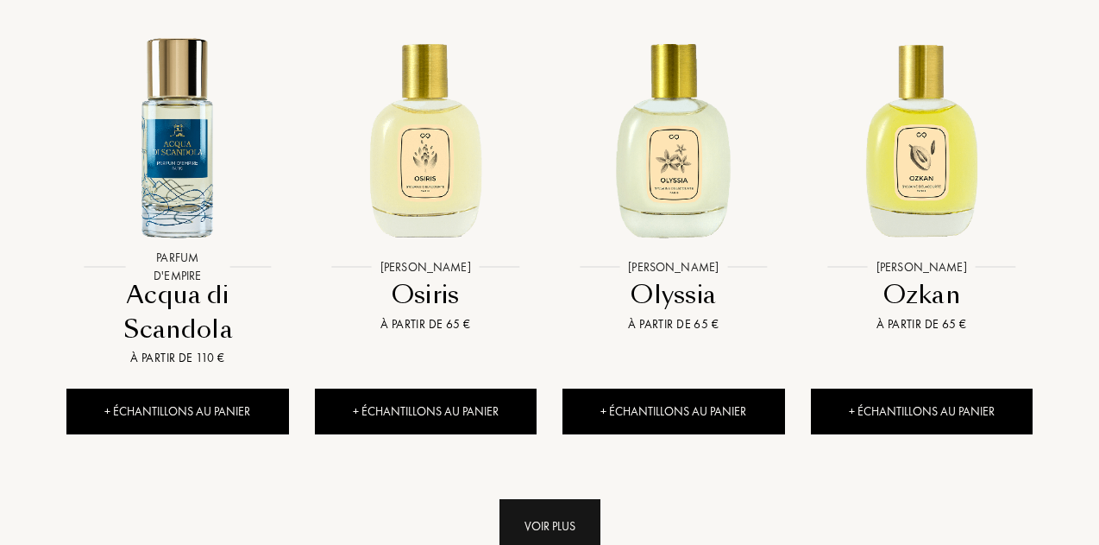
click at [540, 499] on div "Voir plus" at bounding box center [550, 526] width 101 height 54
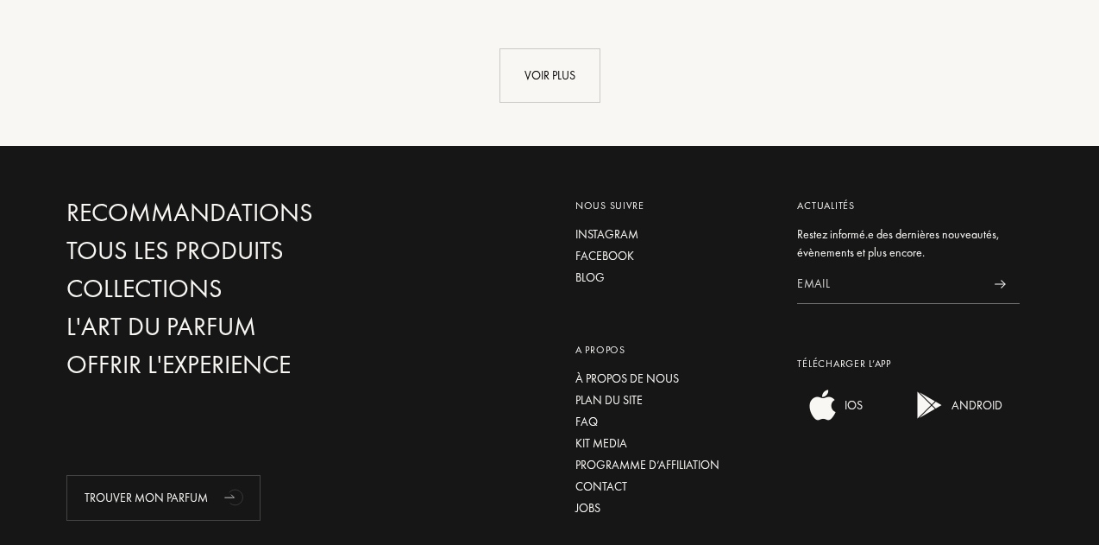
scroll to position [16542, 0]
